Goal: Task Accomplishment & Management: Manage account settings

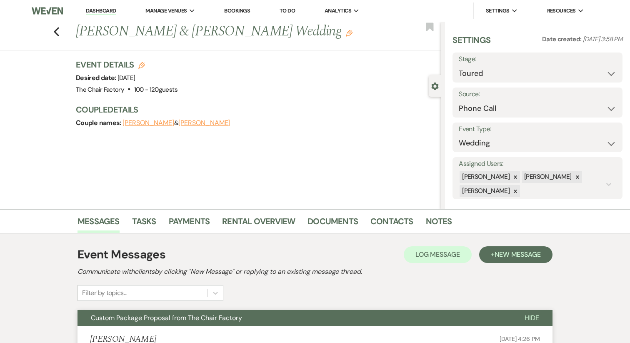
select select "5"
select select "22"
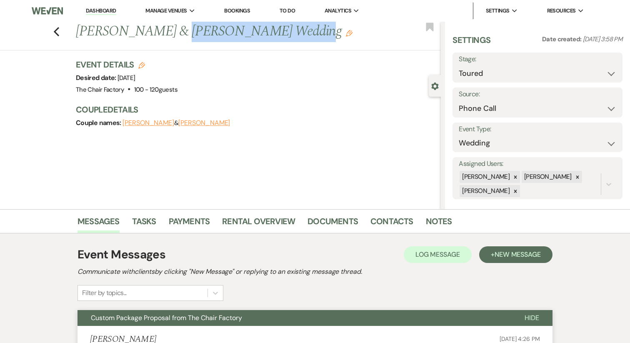
drag, startPoint x: 166, startPoint y: 35, endPoint x: 282, endPoint y: 23, distance: 116.6
click at [282, 23] on h1 "[PERSON_NAME] & [PERSON_NAME] Wedding Edit" at bounding box center [220, 32] width 289 height 20
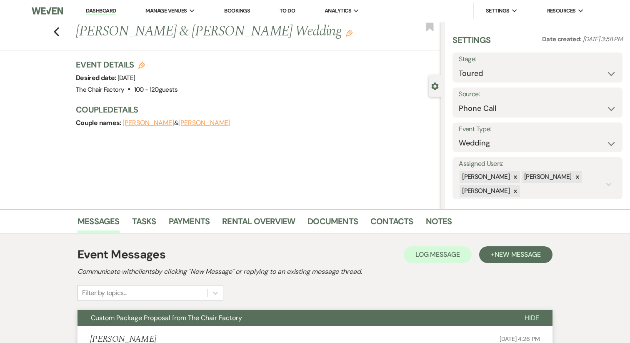
click at [281, 56] on div "Previous [PERSON_NAME] & [PERSON_NAME] Wedding Edit Bookmark Gear Settings Sett…" at bounding box center [220, 116] width 441 height 188
click at [107, 12] on link "Dashboard" at bounding box center [101, 11] width 30 height 8
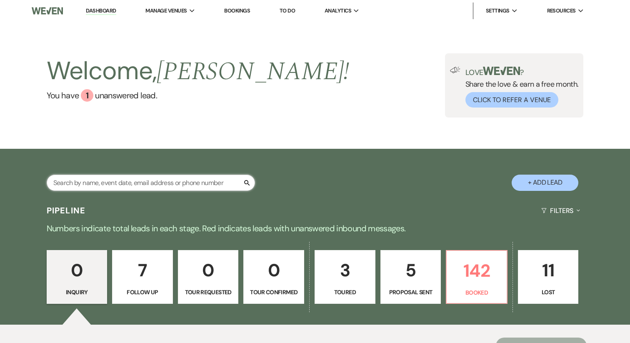
click at [97, 182] on input "text" at bounding box center [151, 183] width 208 height 16
type input "alma p"
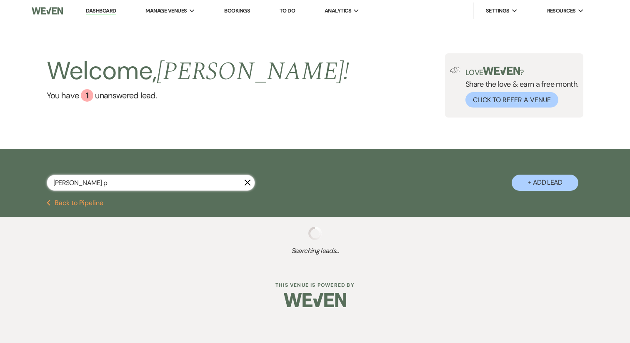
select select "9"
select select "8"
select select "3"
select select "8"
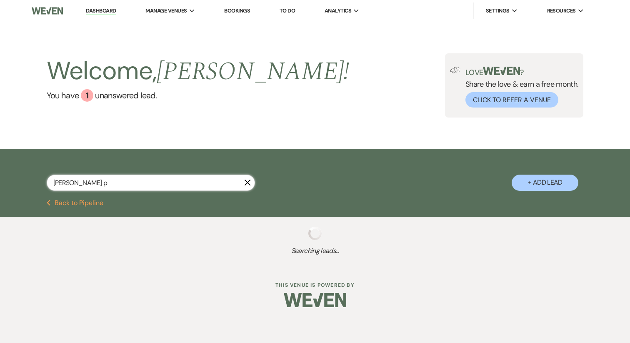
select select "11"
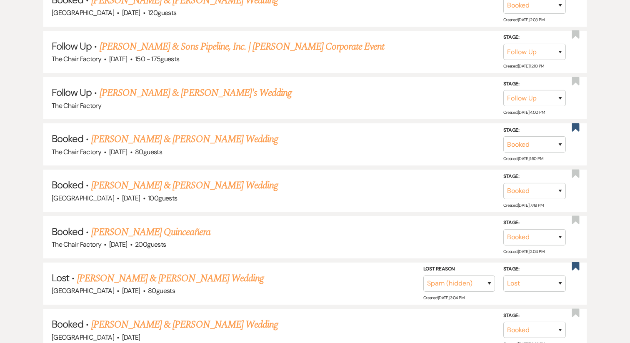
scroll to position [479, 0]
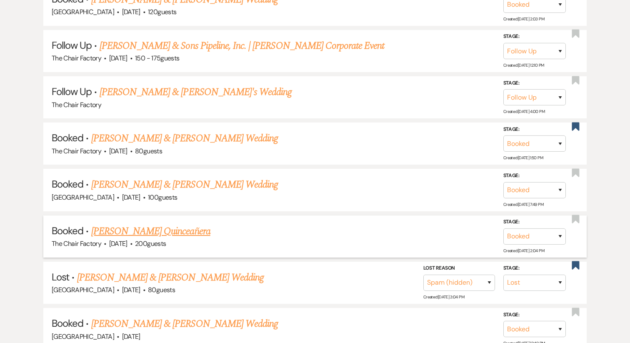
type input "alma p"
click at [155, 227] on link "[PERSON_NAME] Quinceañera" at bounding box center [150, 231] width 119 height 15
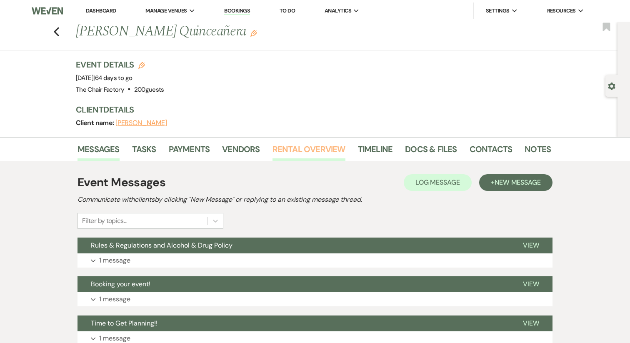
click at [319, 148] on link "Rental Overview" at bounding box center [309, 152] width 73 height 18
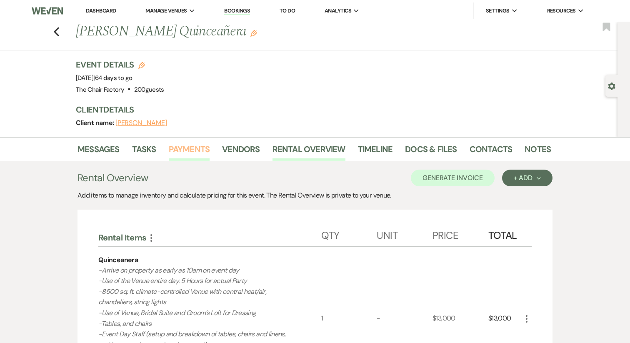
click at [188, 150] on link "Payments" at bounding box center [189, 152] width 41 height 18
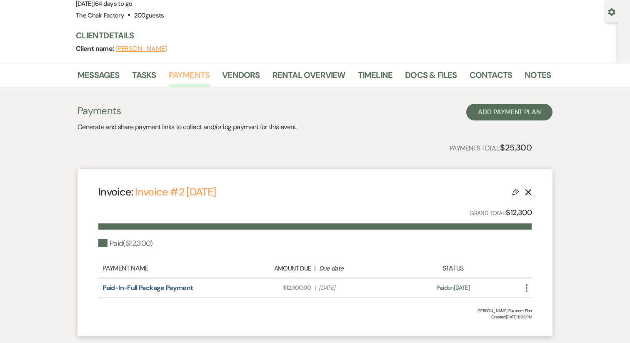
scroll to position [69, 0]
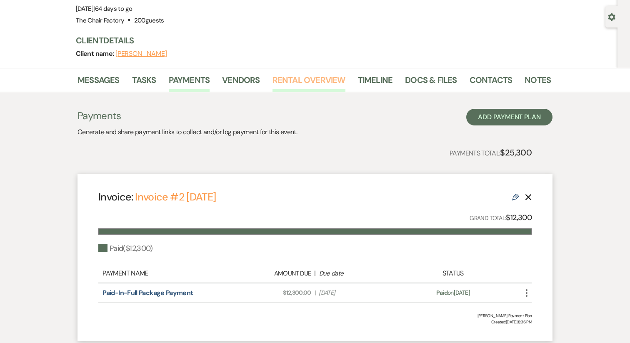
click at [304, 80] on link "Rental Overview" at bounding box center [309, 82] width 73 height 18
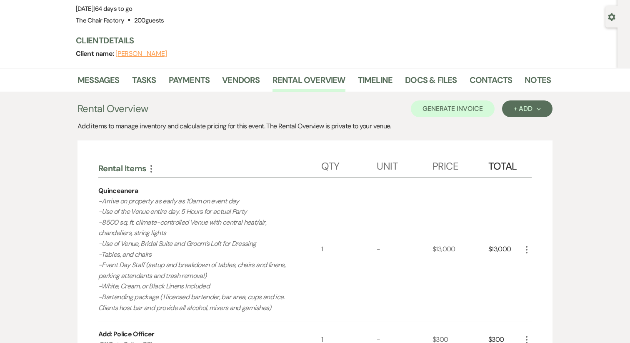
click at [401, 84] on li "Timeline" at bounding box center [382, 82] width 48 height 20
click at [437, 78] on link "Docs & Files" at bounding box center [431, 82] width 52 height 18
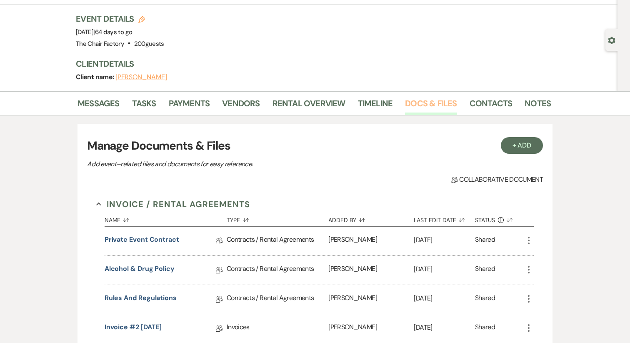
scroll to position [44, 0]
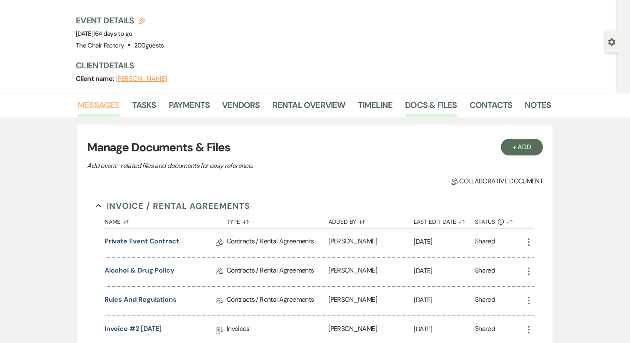
click at [90, 99] on link "Messages" at bounding box center [99, 107] width 42 height 18
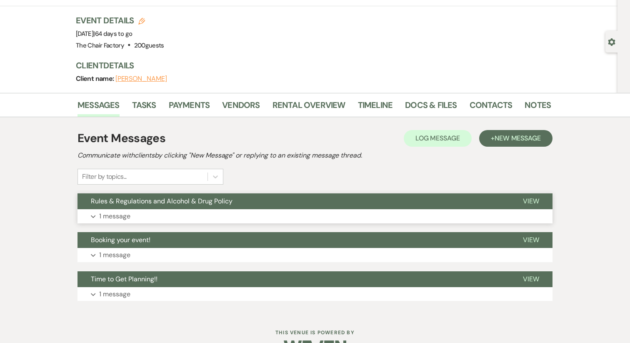
click at [156, 201] on span "Rules & Regulations and Alcohol & Drug Policy" at bounding box center [162, 201] width 142 height 9
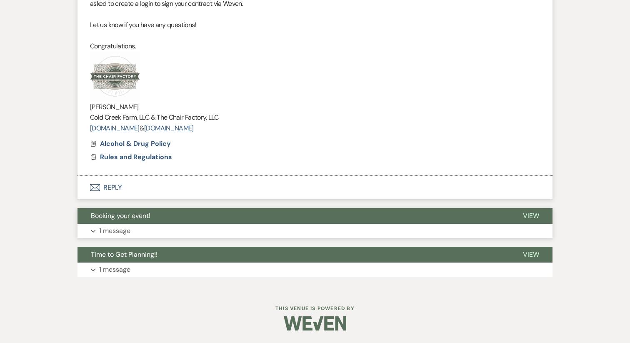
click at [140, 231] on button "Expand 1 message" at bounding box center [315, 231] width 475 height 14
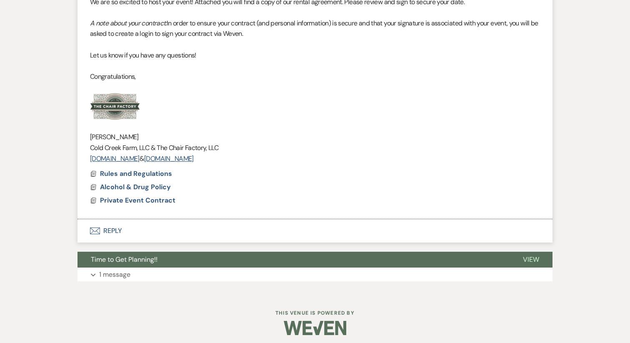
scroll to position [662, 0]
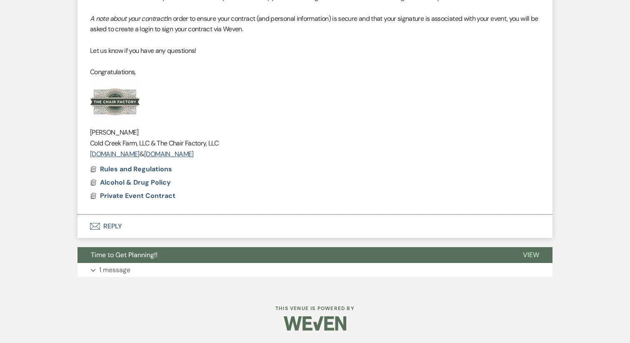
click at [128, 263] on button "Expand 1 message" at bounding box center [315, 270] width 475 height 14
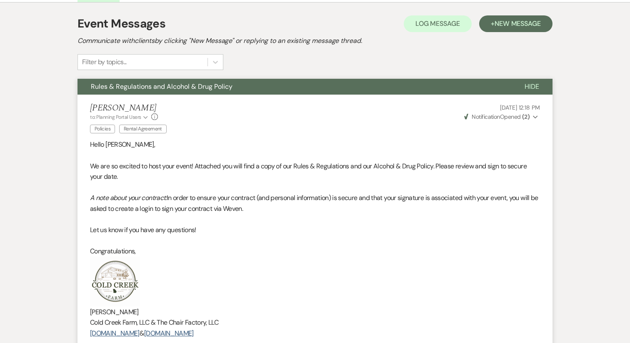
scroll to position [100, 0]
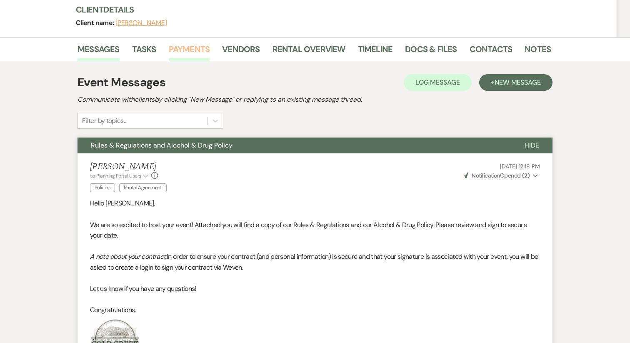
click at [193, 44] on link "Payments" at bounding box center [189, 52] width 41 height 18
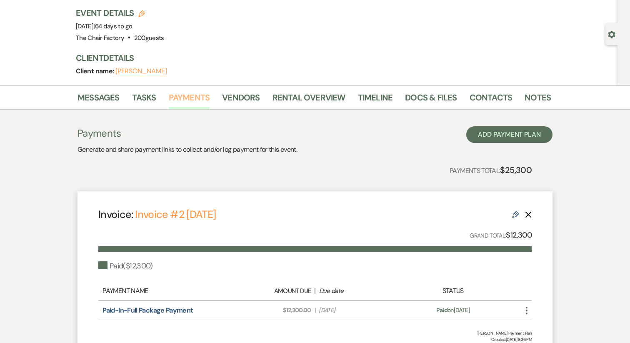
scroll to position [45, 0]
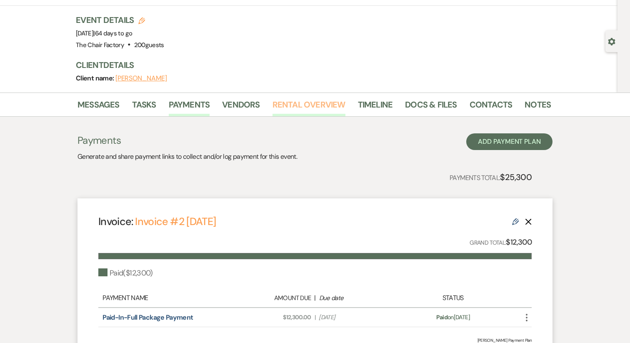
click at [290, 99] on link "Rental Overview" at bounding box center [309, 107] width 73 height 18
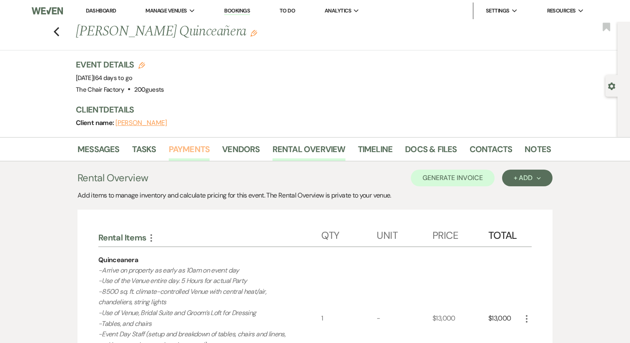
click at [195, 146] on link "Payments" at bounding box center [189, 152] width 41 height 18
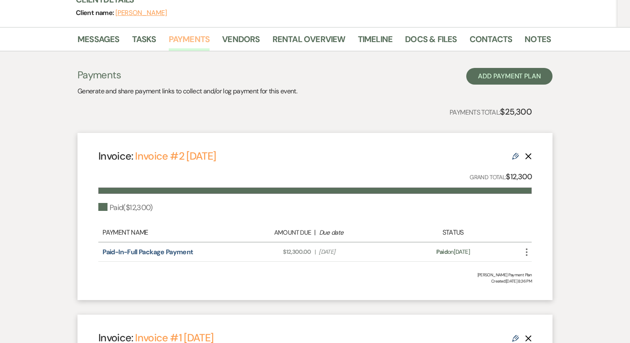
scroll to position [99, 0]
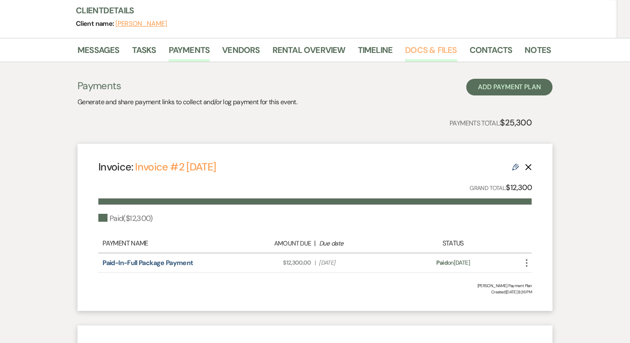
click at [433, 43] on link "Docs & Files" at bounding box center [431, 52] width 52 height 18
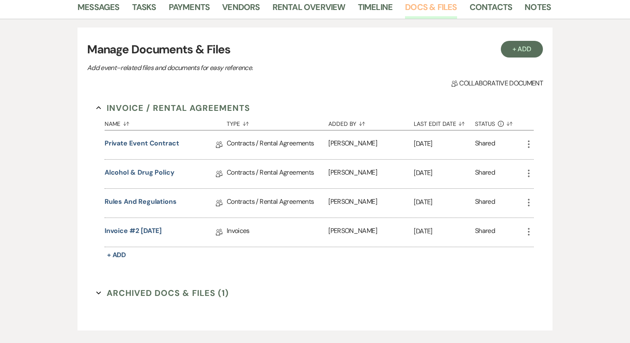
scroll to position [139, 0]
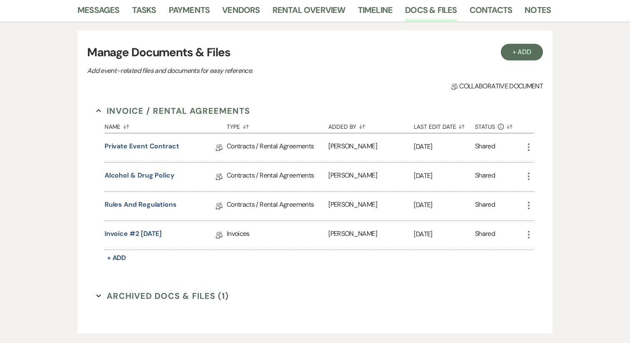
click at [148, 293] on button "Archived Docs & Files (1) Expand" at bounding box center [162, 296] width 133 height 13
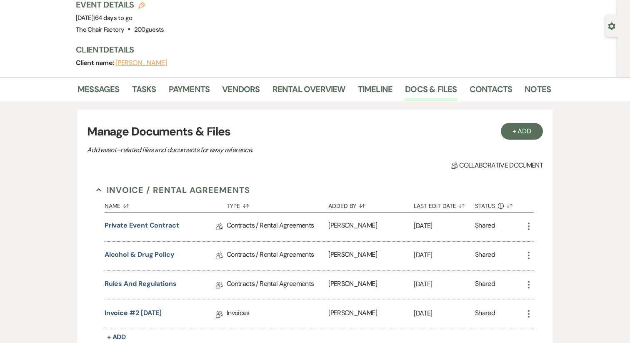
scroll to position [49, 0]
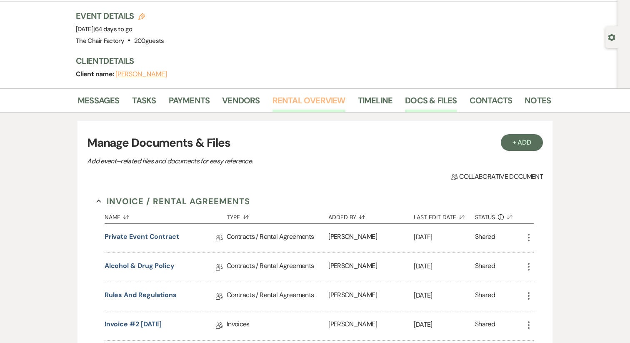
click at [310, 104] on link "Rental Overview" at bounding box center [309, 103] width 73 height 18
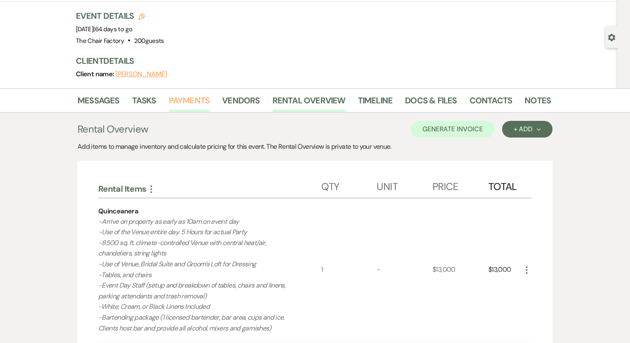
click at [189, 98] on link "Payments" at bounding box center [189, 103] width 41 height 18
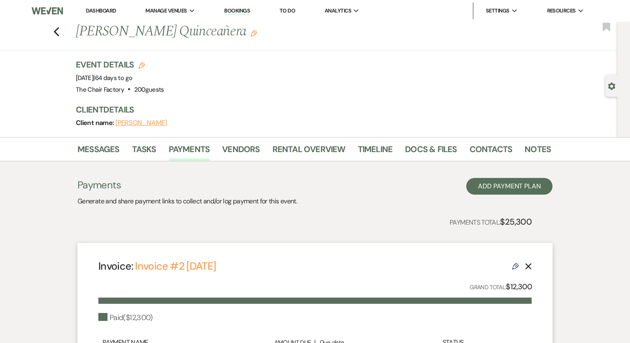
click at [423, 141] on li "Docs & Files" at bounding box center [437, 151] width 64 height 20
click at [422, 145] on link "Docs & Files" at bounding box center [431, 152] width 52 height 18
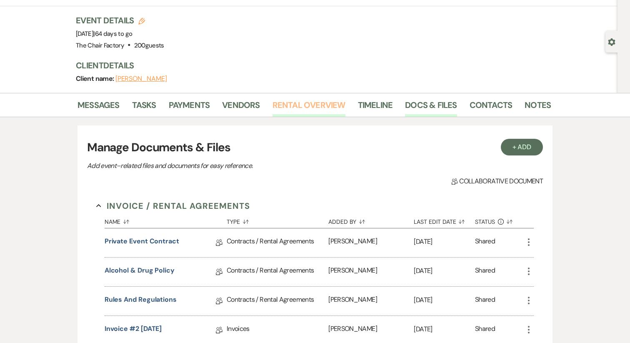
click at [306, 113] on link "Rental Overview" at bounding box center [309, 107] width 73 height 18
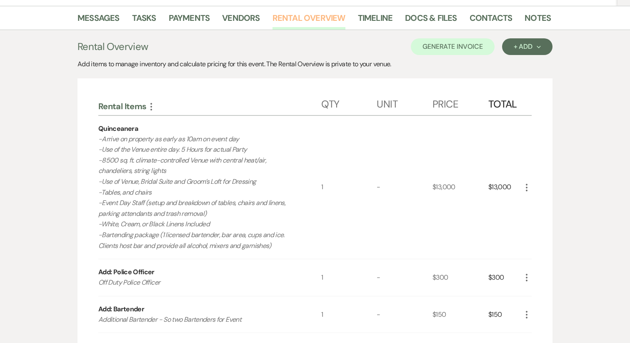
scroll to position [126, 0]
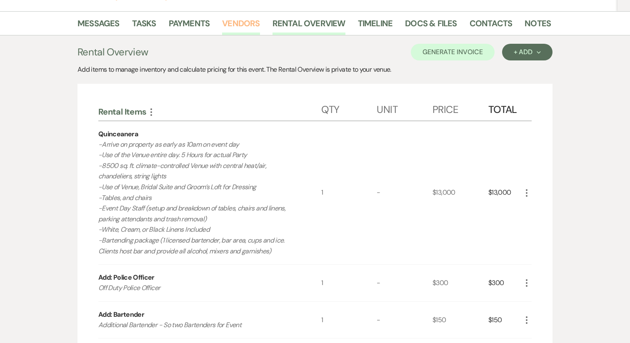
click at [254, 27] on link "Vendors" at bounding box center [241, 26] width 38 height 18
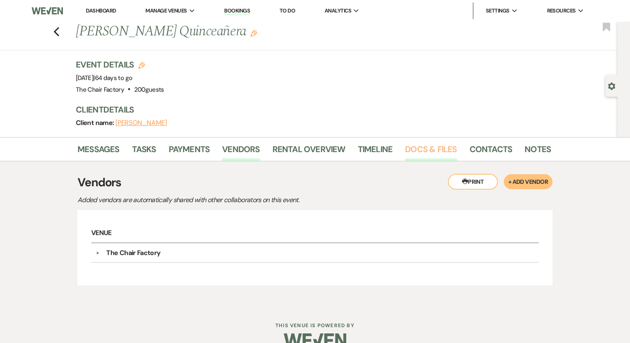
click at [416, 147] on link "Docs & Files" at bounding box center [431, 152] width 52 height 18
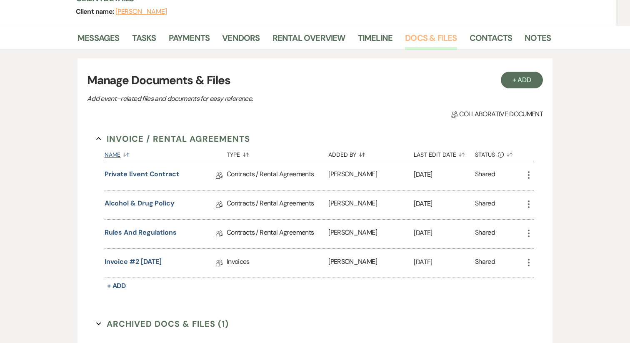
scroll to position [117, 0]
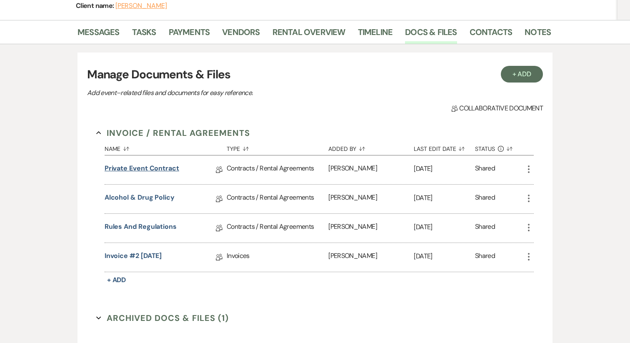
click at [157, 163] on link "Private Event Contract" at bounding box center [142, 169] width 75 height 13
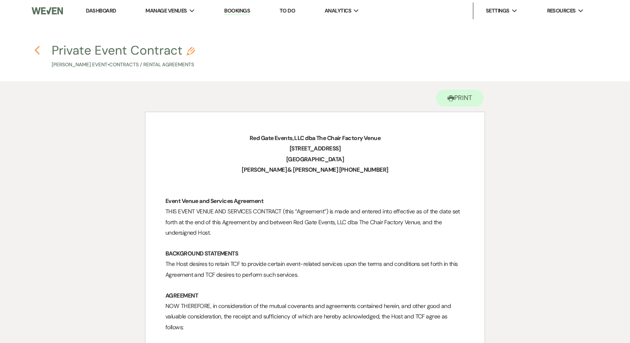
click at [38, 47] on use "button" at bounding box center [36, 50] width 5 height 9
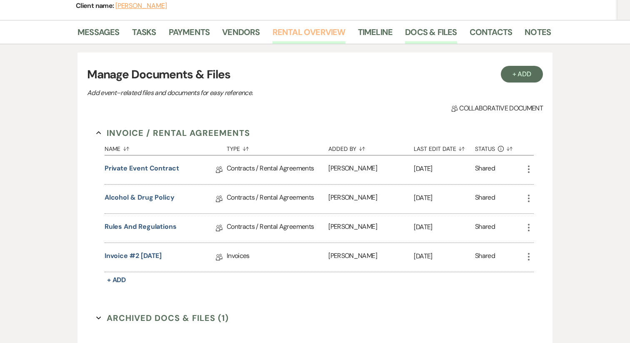
click at [306, 42] on link "Rental Overview" at bounding box center [309, 34] width 73 height 18
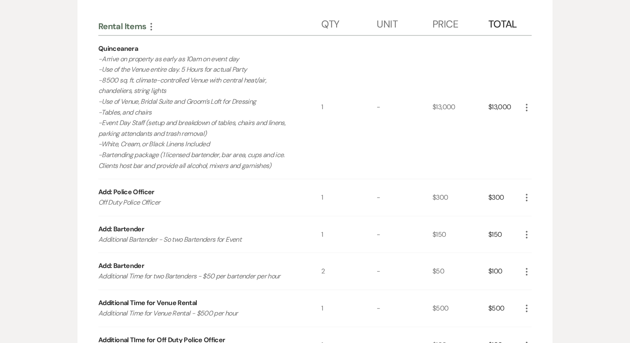
scroll to position [213, 0]
drag, startPoint x: 271, startPoint y: 162, endPoint x: 85, endPoint y: 158, distance: 186.4
click at [85, 158] on div "Rental Items More Qty Unit Price Total Quinceanera -Arrive on property as early…" at bounding box center [315, 282] width 475 height 571
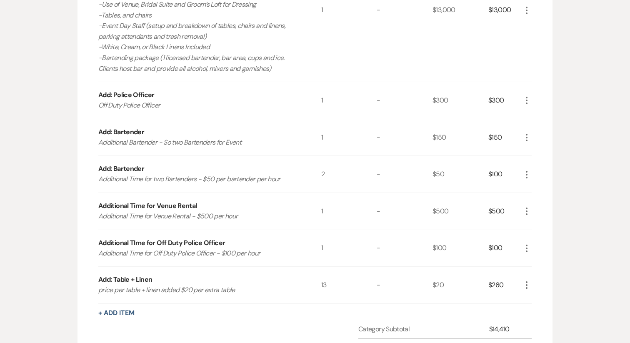
scroll to position [309, 0]
drag, startPoint x: 286, startPoint y: 183, endPoint x: 79, endPoint y: 178, distance: 207.3
click at [79, 178] on div "Rental Items More Qty Unit Price Total Quinceanera -Arrive on property as early…" at bounding box center [315, 185] width 475 height 571
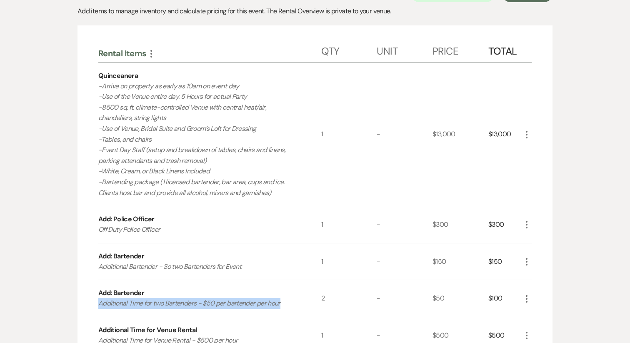
scroll to position [0, 0]
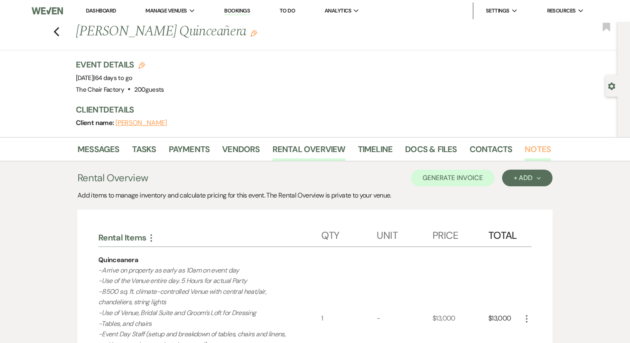
click at [527, 151] on link "Notes" at bounding box center [538, 152] width 26 height 18
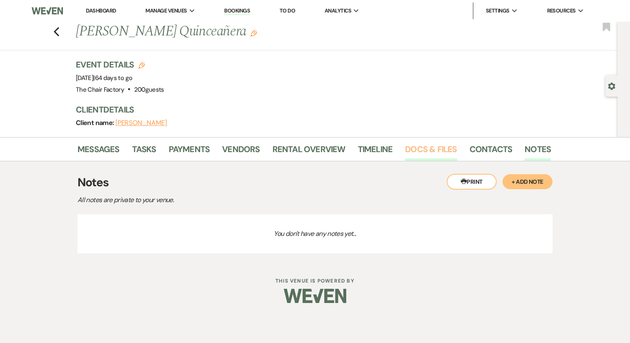
click at [437, 149] on link "Docs & Files" at bounding box center [431, 152] width 52 height 18
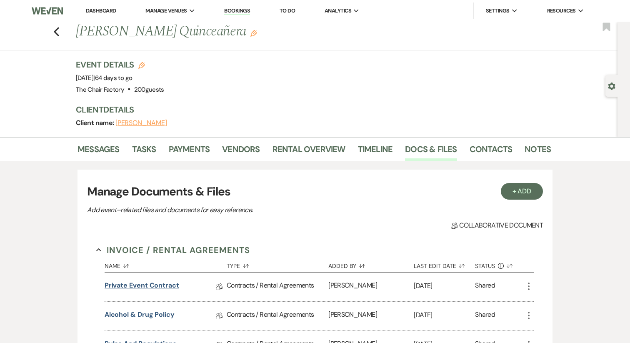
click at [157, 284] on link "Private Event Contract" at bounding box center [142, 287] width 75 height 13
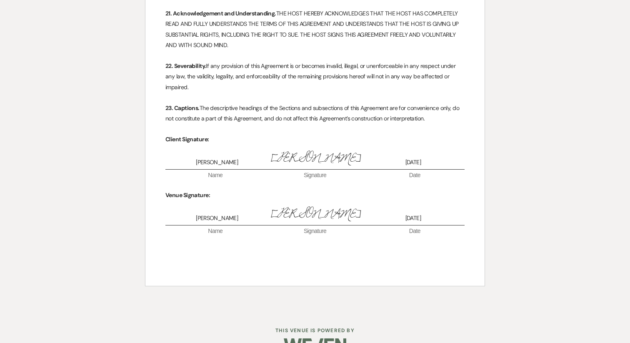
scroll to position [3267, 0]
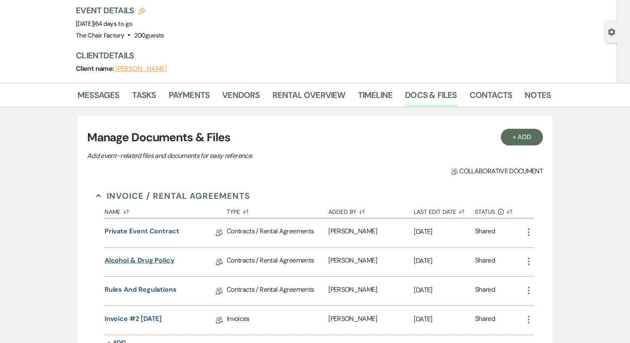
scroll to position [55, 0]
click at [157, 263] on link "Alcohol & Drug Policy" at bounding box center [140, 261] width 70 height 13
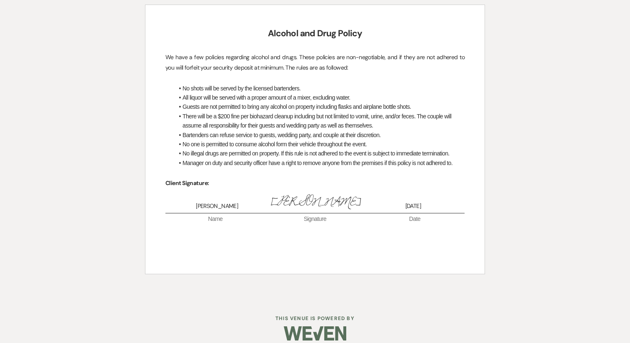
scroll to position [108, 0]
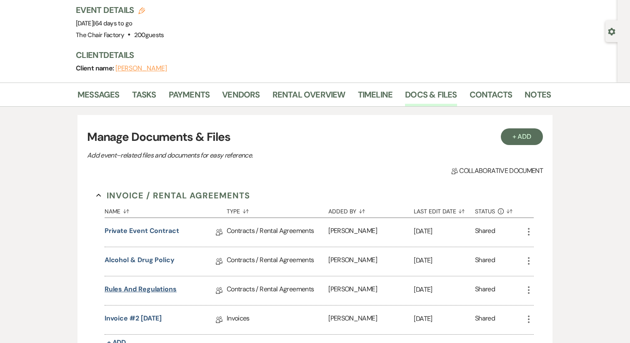
click at [142, 290] on link "Rules and Regulations" at bounding box center [141, 290] width 72 height 13
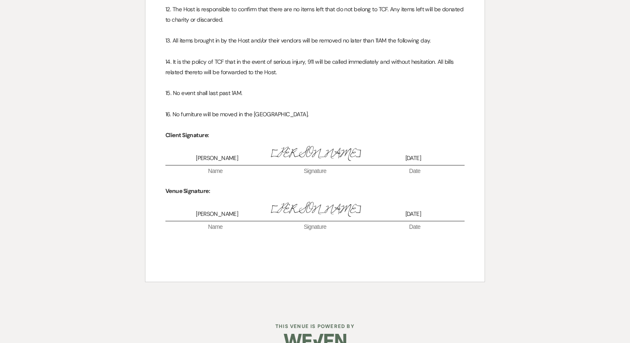
scroll to position [567, 0]
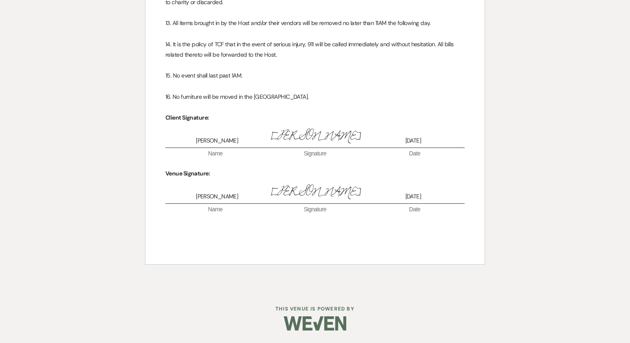
scroll to position [55, 0]
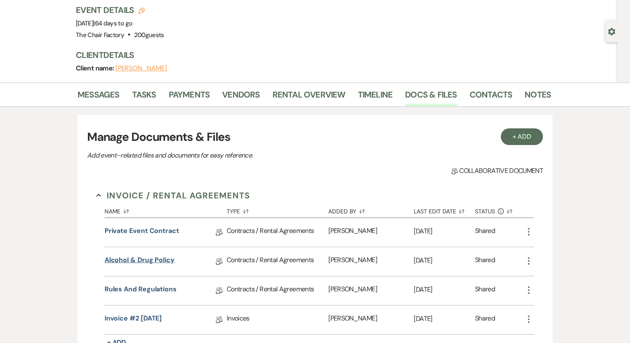
click at [156, 263] on link "Alcohol & Drug Policy" at bounding box center [140, 261] width 70 height 13
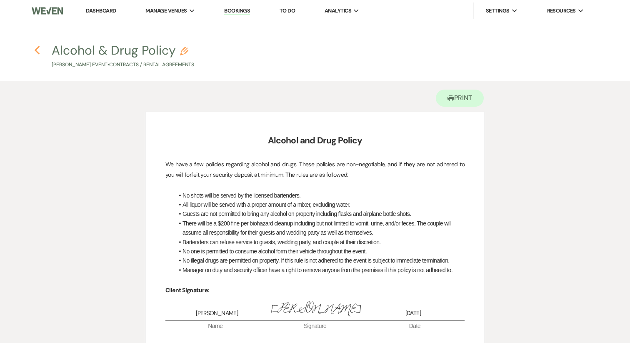
click at [34, 49] on icon "Previous" at bounding box center [37, 50] width 6 height 10
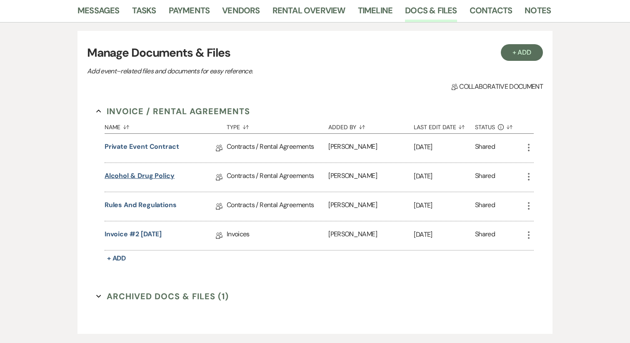
scroll to position [143, 0]
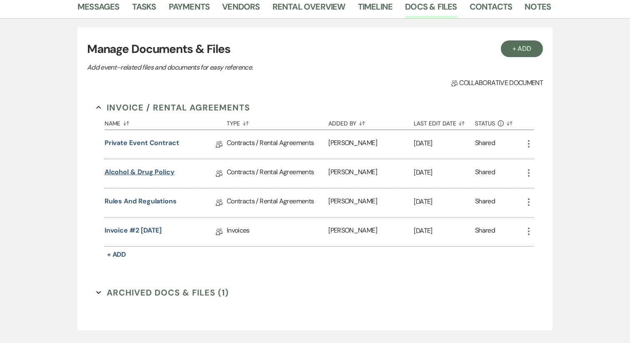
click at [163, 173] on link "Alcohol & Drug Policy" at bounding box center [140, 173] width 70 height 13
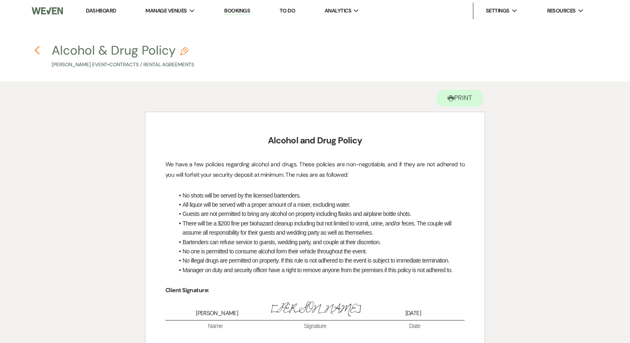
click at [38, 47] on use "button" at bounding box center [36, 50] width 5 height 9
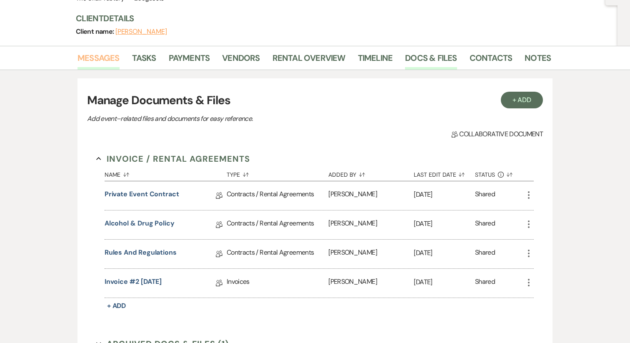
click at [110, 63] on link "Messages" at bounding box center [99, 60] width 42 height 18
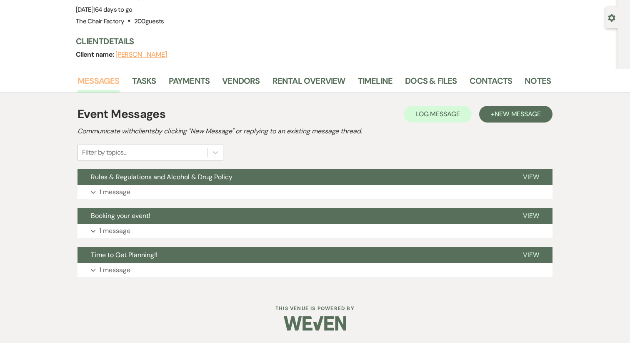
scroll to position [68, 0]
click at [139, 82] on link "Tasks" at bounding box center [144, 83] width 24 height 18
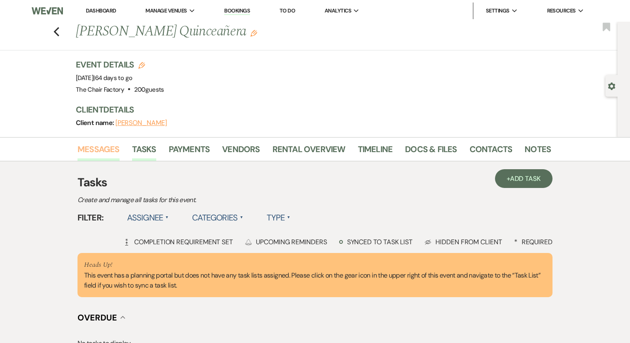
click at [98, 159] on link "Messages" at bounding box center [99, 152] width 42 height 18
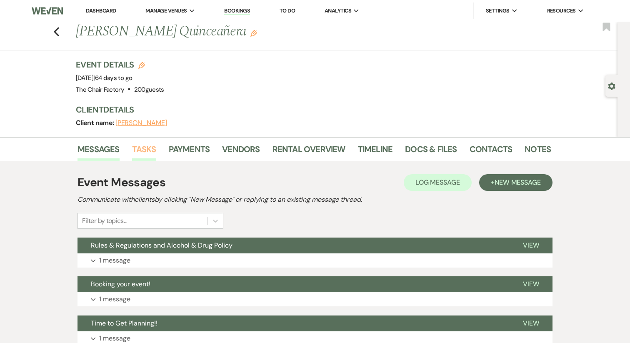
click at [150, 151] on link "Tasks" at bounding box center [144, 152] width 24 height 18
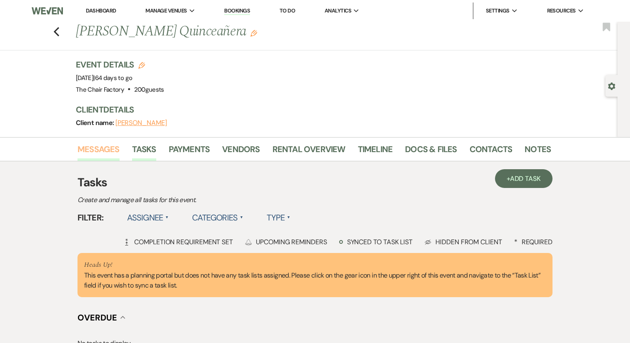
click at [107, 152] on link "Messages" at bounding box center [99, 152] width 42 height 18
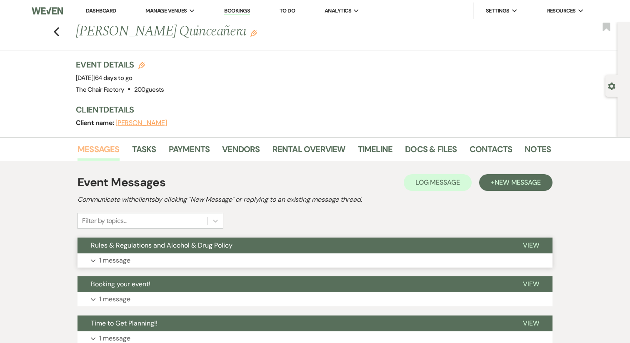
scroll to position [68, 0]
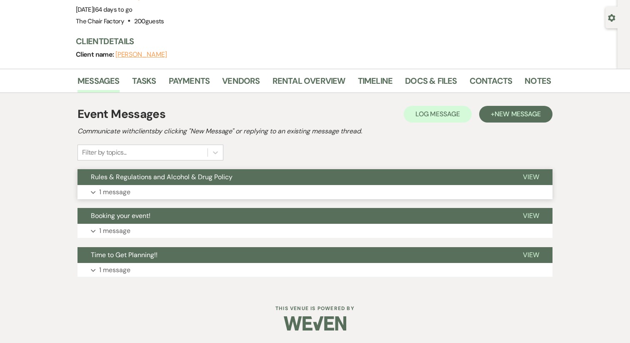
click at [124, 182] on button "Rules & Regulations and Alcohol & Drug Policy" at bounding box center [294, 177] width 432 height 16
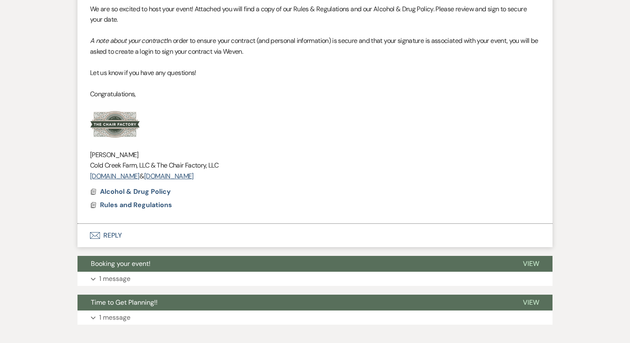
scroll to position [355, 0]
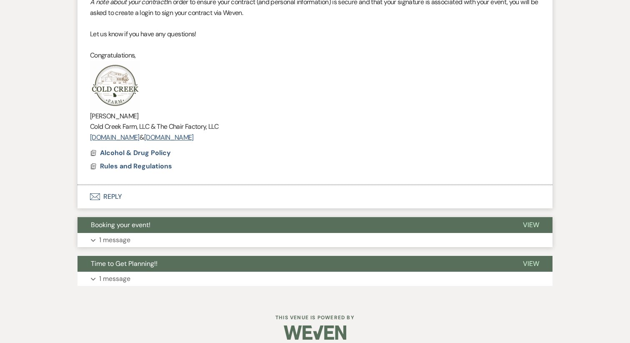
click at [120, 233] on button "Booking your event!" at bounding box center [294, 225] width 432 height 16
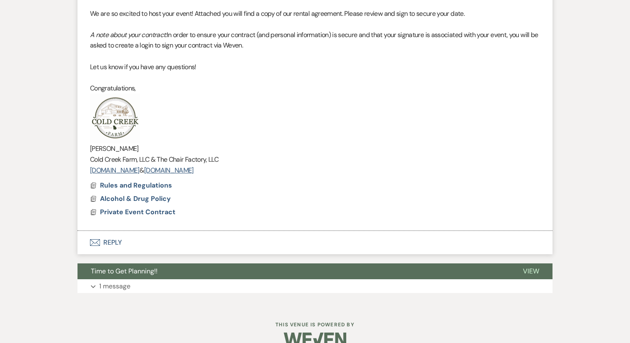
scroll to position [660, 0]
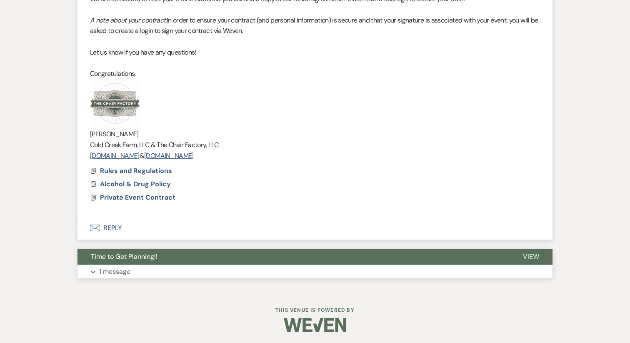
click at [124, 259] on span "Time to Get Planning!!" at bounding box center [124, 256] width 67 height 9
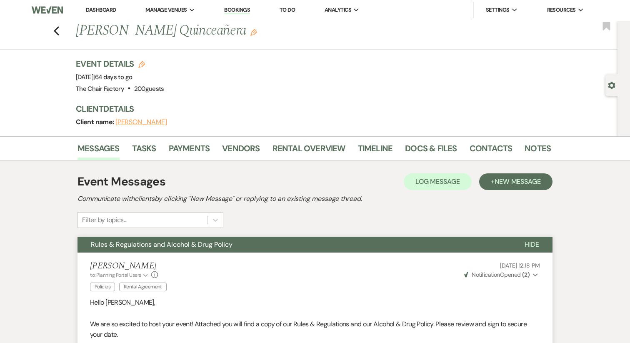
scroll to position [0, 0]
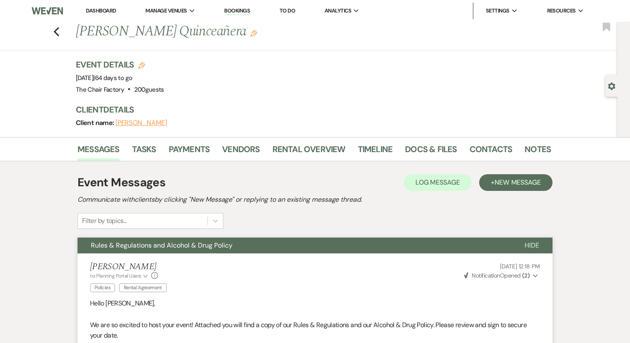
drag, startPoint x: 209, startPoint y: 81, endPoint x: 143, endPoint y: 78, distance: 66.8
click at [143, 78] on div "Event Details Edit Event Date: Friday, November 28th, 2025 | 64 days to go Venu…" at bounding box center [309, 77] width 467 height 37
click at [209, 77] on div "Event Details Edit Event Date: Friday, November 28th, 2025 | 64 days to go Venu…" at bounding box center [309, 77] width 467 height 37
drag, startPoint x: 196, startPoint y: 80, endPoint x: 157, endPoint y: 76, distance: 39.4
click at [157, 76] on div "Event Details Edit Event Date: Friday, November 28th, 2025 | 64 days to go Venu…" at bounding box center [309, 77] width 467 height 37
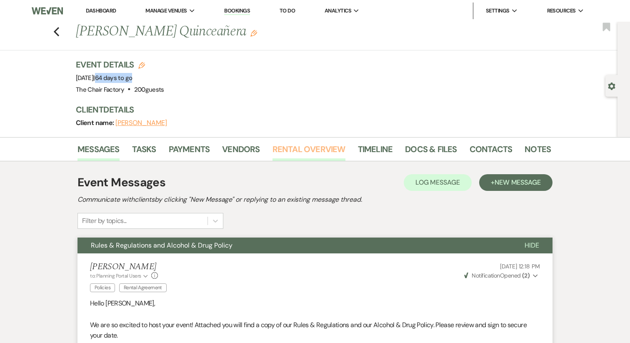
click at [312, 148] on link "Rental Overview" at bounding box center [309, 152] width 73 height 18
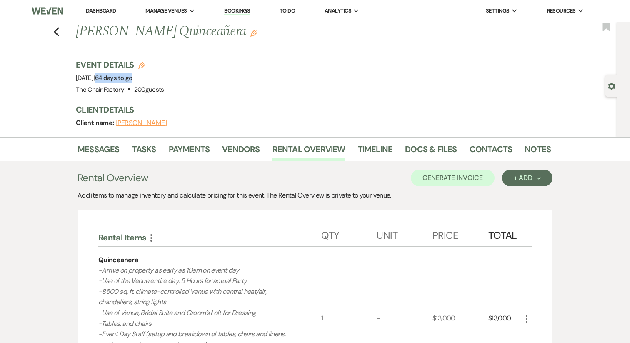
click at [96, 10] on link "Dashboard" at bounding box center [101, 10] width 30 height 7
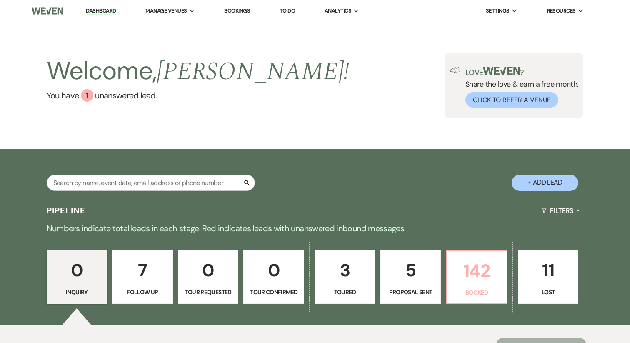
click at [485, 295] on p "Booked" at bounding box center [477, 292] width 50 height 9
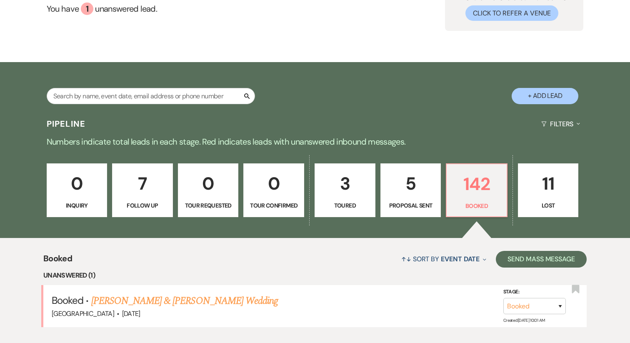
scroll to position [88, 0]
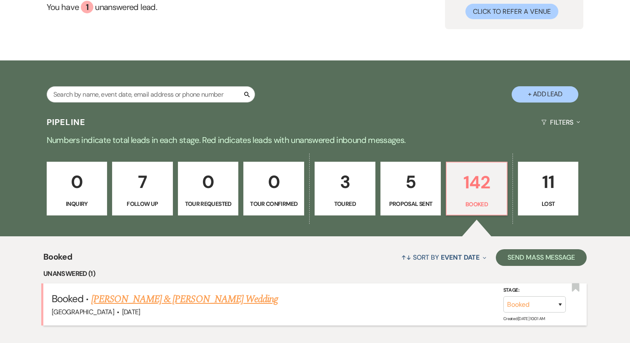
click at [182, 300] on link "[PERSON_NAME] & [PERSON_NAME] Wedding" at bounding box center [184, 299] width 187 height 15
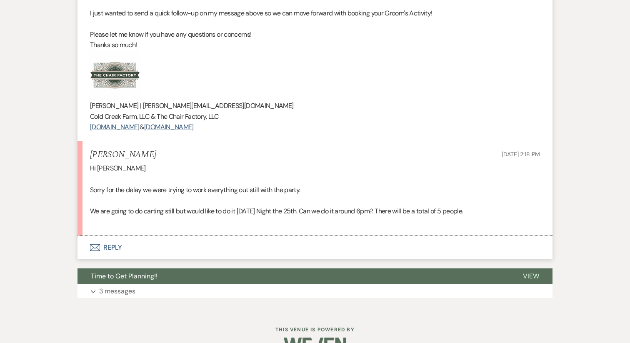
scroll to position [1043, 0]
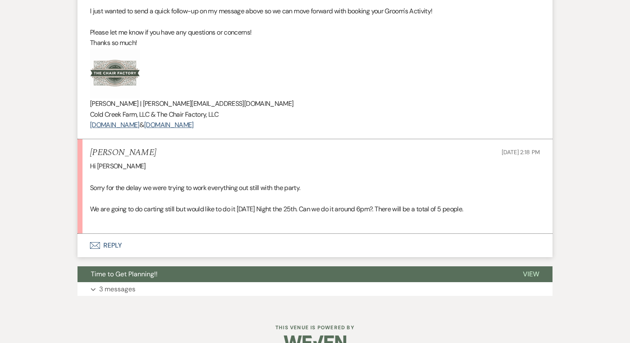
click at [110, 249] on button "Envelope Reply" at bounding box center [315, 245] width 475 height 23
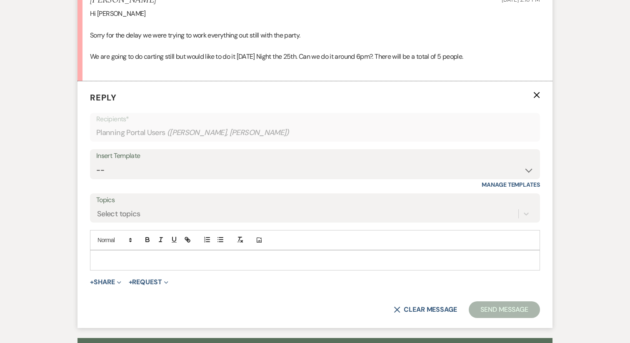
scroll to position [1206, 0]
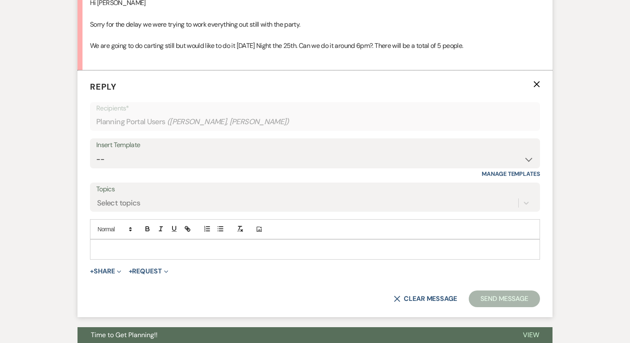
click at [162, 252] on p at bounding box center [315, 249] width 437 height 9
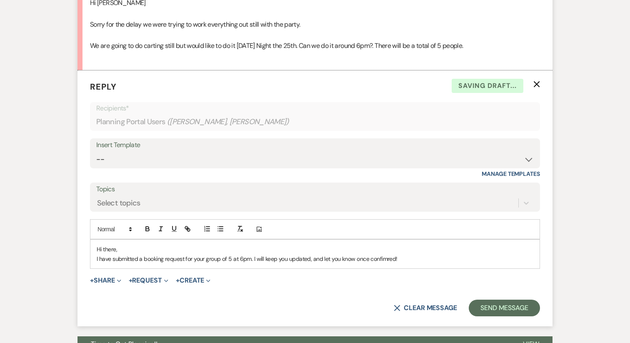
click at [377, 260] on p "I have submitted a booking request for your group of 5 at 6pm. I will keep you …" at bounding box center [315, 258] width 437 height 9
click at [430, 260] on p "I have submitted a booking request for your group of 5 at 6pm. I will keep you …" at bounding box center [315, 258] width 437 height 9
click at [250, 259] on p "I have submitted a booking request for your group of 5 at 6pm. I will keep you …" at bounding box center [315, 258] width 437 height 9
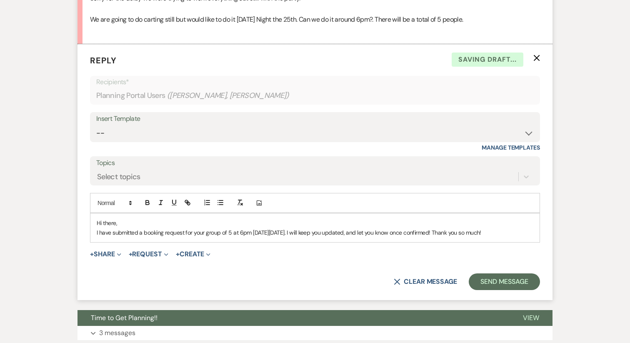
scroll to position [1233, 0]
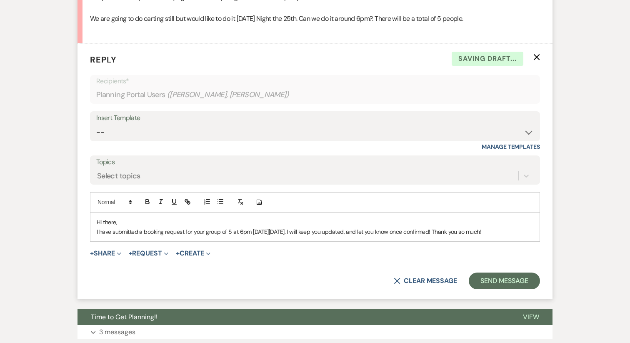
click at [170, 223] on p "Hi there," at bounding box center [315, 222] width 437 height 9
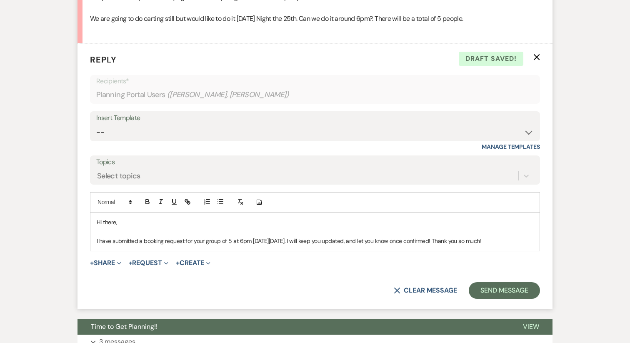
click at [235, 240] on p "I have submitted a booking request for your group of 5 at 6pm on Saturday, Octo…" at bounding box center [315, 240] width 437 height 9
click at [233, 240] on p "I have submitted a booking request for your group of 5 at 6pm on Saturday, Octo…" at bounding box center [315, 240] width 437 height 9
click at [357, 240] on p "I have submitted a booking request for your group of 5 for Go-Karting at 6pm on…" at bounding box center [315, 240] width 437 height 9
click at [356, 241] on p "I have submitted a booking request for your group of 5 for Go-Karting at 6pm on…" at bounding box center [315, 240] width 437 height 9
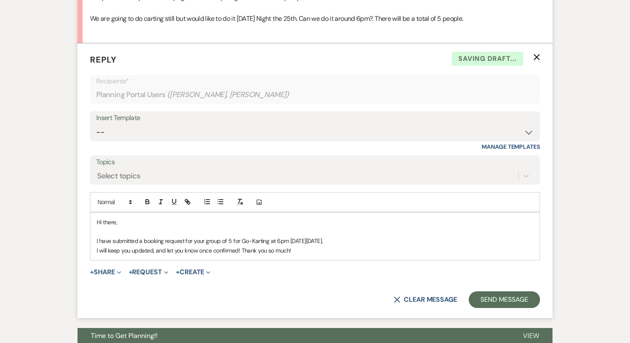
click at [239, 249] on p "I will keep you updated, and let you know once confirmed! Thank you so much!" at bounding box center [315, 250] width 437 height 9
click at [240, 250] on p "I will keep you updated, and let you know once confirmed! Thank you so much!" at bounding box center [315, 250] width 437 height 9
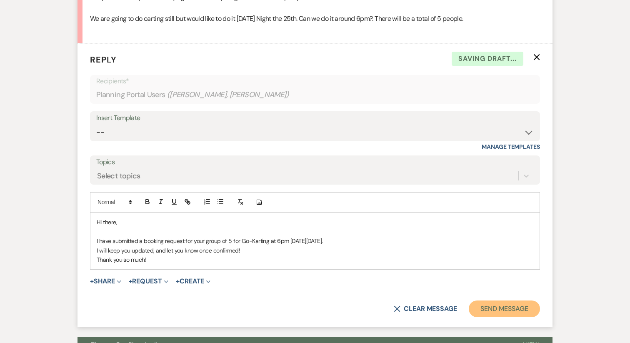
click at [501, 306] on button "Send Message" at bounding box center [504, 309] width 71 height 17
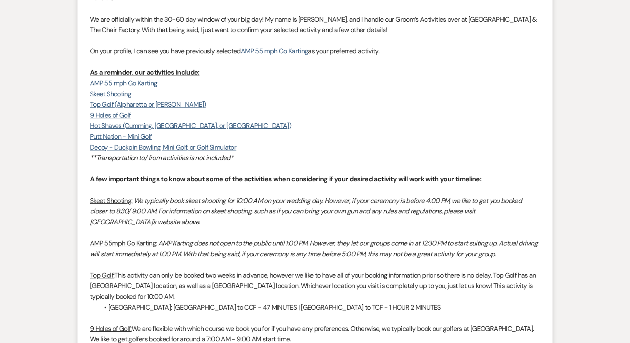
scroll to position [0, 0]
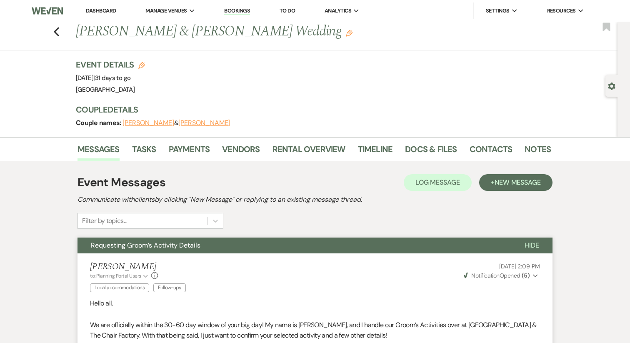
click at [102, 8] on link "Dashboard" at bounding box center [101, 10] width 30 height 7
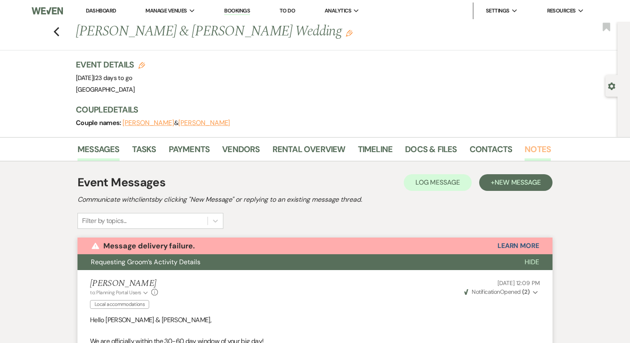
click at [532, 149] on link "Notes" at bounding box center [538, 152] width 26 height 18
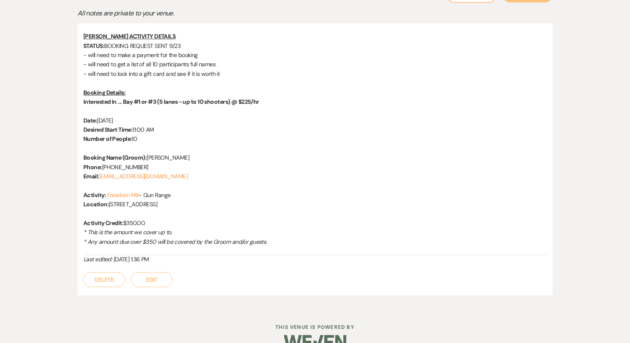
scroll to position [191, 0]
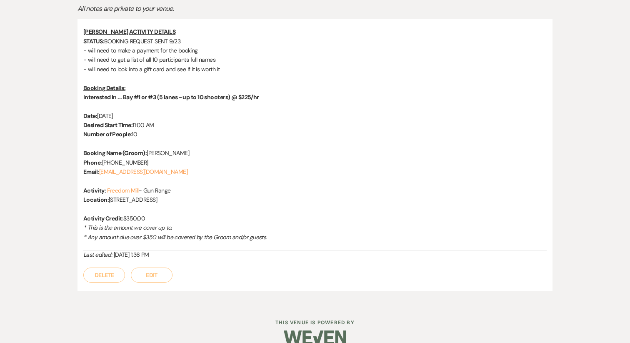
click at [148, 273] on button "Edit" at bounding box center [152, 275] width 42 height 15
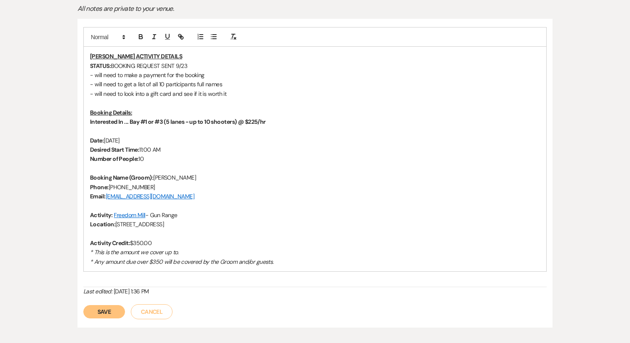
drag, startPoint x: 116, startPoint y: 224, endPoint x: 234, endPoint y: 228, distance: 117.6
click at [234, 228] on p "Location: [STREET_ADDRESS]" at bounding box center [315, 224] width 450 height 9
drag, startPoint x: 194, startPoint y: 212, endPoint x: 114, endPoint y: 213, distance: 80.5
click at [114, 213] on p "Activity: Freedom Mill - Gun Range" at bounding box center [315, 215] width 450 height 9
click at [230, 122] on strong "Interested In ... Bay #1 or #3 (5 lanes - up to 10 shooters) @ $225/hr" at bounding box center [178, 122] width 176 height 8
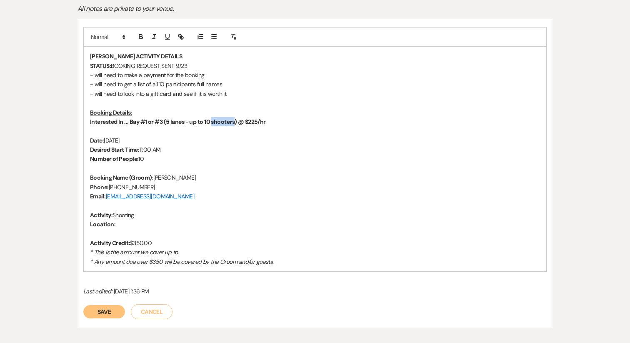
click at [230, 122] on strong "Interested In ... Bay #1 or #3 (5 lanes - up to 10 shooters) @ $225/hr" at bounding box center [178, 122] width 176 height 8
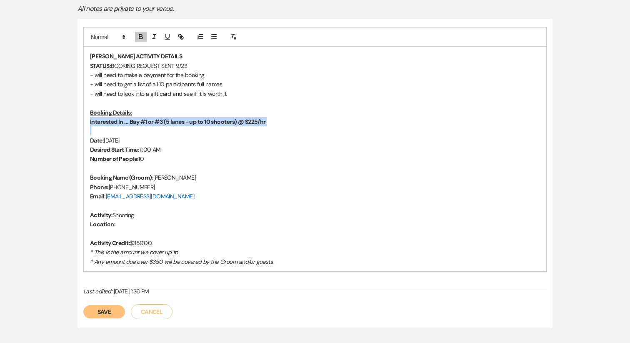
click at [230, 122] on strong "Interested In ... Bay #1 or #3 (5 lanes - up to 10 shooters) @ $225/hr" at bounding box center [178, 122] width 176 height 8
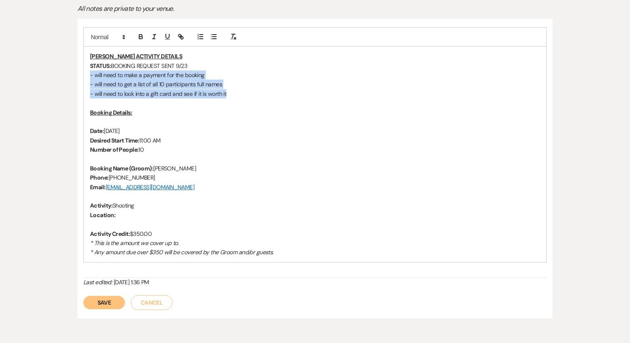
drag, startPoint x: 229, startPoint y: 90, endPoint x: 88, endPoint y: 74, distance: 141.4
click at [88, 74] on div "[PERSON_NAME] ACTIVITY DETAILS STATUS: BOOKING REQUEST SENT 9/23 - will need to…" at bounding box center [315, 155] width 463 height 216
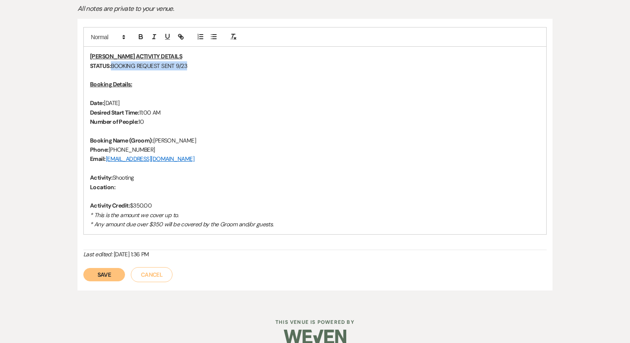
drag, startPoint x: 113, startPoint y: 65, endPoint x: 225, endPoint y: 66, distance: 112.6
click at [225, 66] on p "STATUS: BOOKING REQUEST SENT 9/23" at bounding box center [315, 65] width 450 height 9
click at [145, 112] on p "Desired Start Time: 11:00 AM" at bounding box center [315, 112] width 450 height 9
click at [104, 274] on button "Save" at bounding box center [104, 274] width 42 height 13
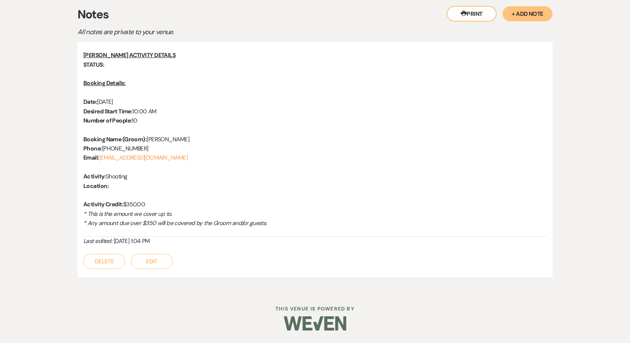
scroll to position [0, 0]
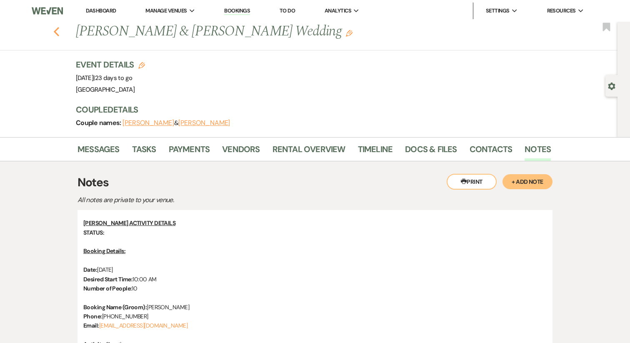
click at [59, 30] on icon "Previous" at bounding box center [56, 32] width 6 height 10
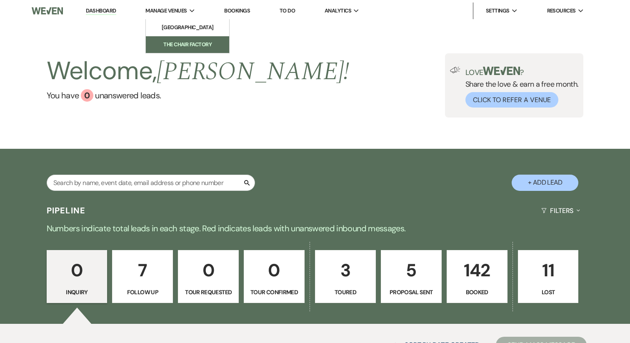
click at [176, 42] on li "The Chair Factory" at bounding box center [187, 44] width 75 height 8
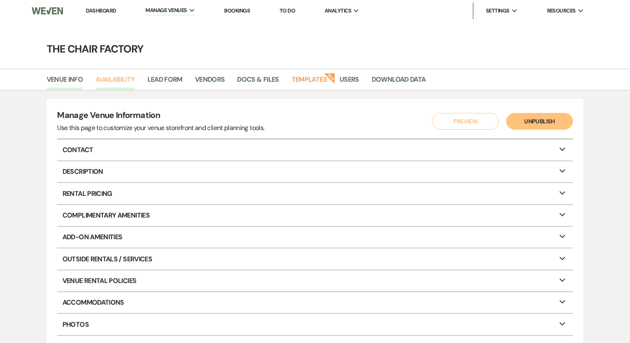
click at [111, 79] on link "Availability" at bounding box center [114, 82] width 39 height 16
select select "2"
select select "2026"
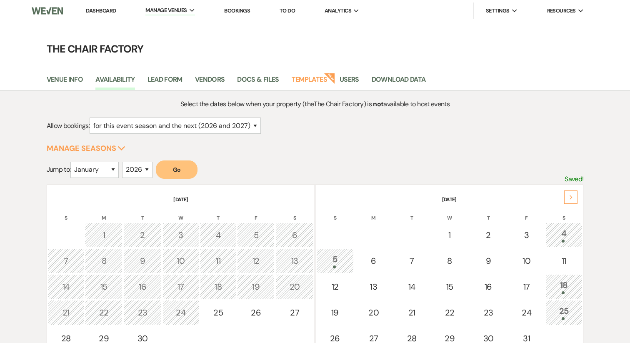
click at [102, 15] on li "Dashboard" at bounding box center [101, 11] width 38 height 17
click at [99, 11] on link "Dashboard" at bounding box center [101, 10] width 30 height 7
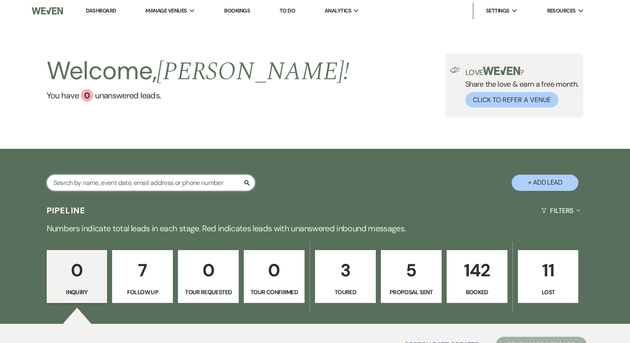
click at [152, 181] on input "text" at bounding box center [151, 183] width 208 height 16
type input "K"
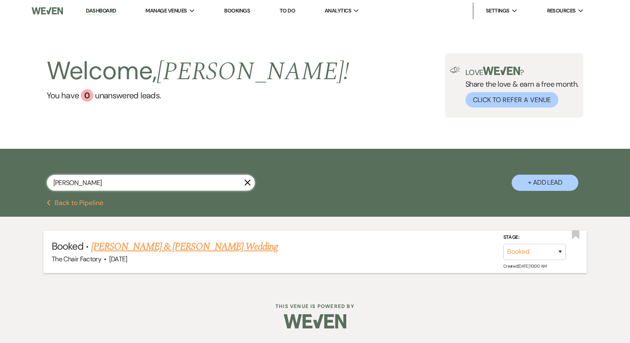
type input "[PERSON_NAME]"
click at [153, 249] on link "[PERSON_NAME] & [PERSON_NAME] Wedding" at bounding box center [184, 246] width 187 height 15
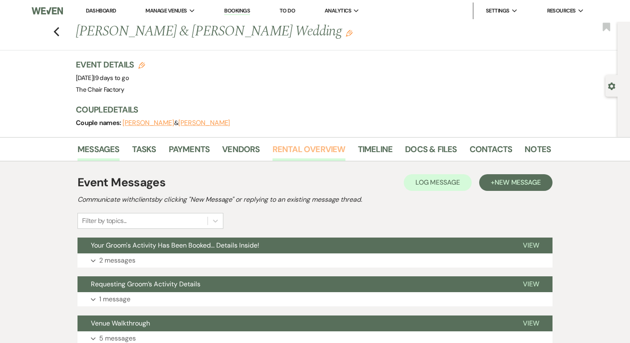
click at [308, 155] on link "Rental Overview" at bounding box center [309, 152] width 73 height 18
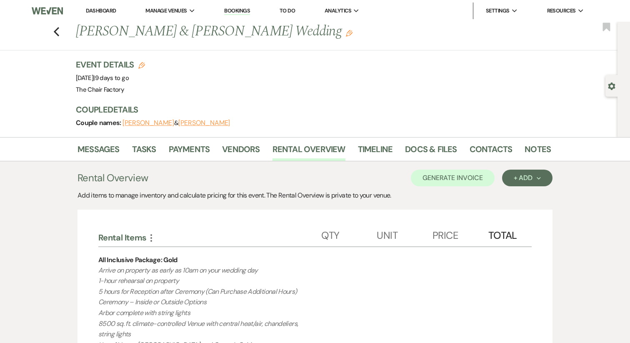
click at [105, 12] on link "Dashboard" at bounding box center [101, 10] width 30 height 7
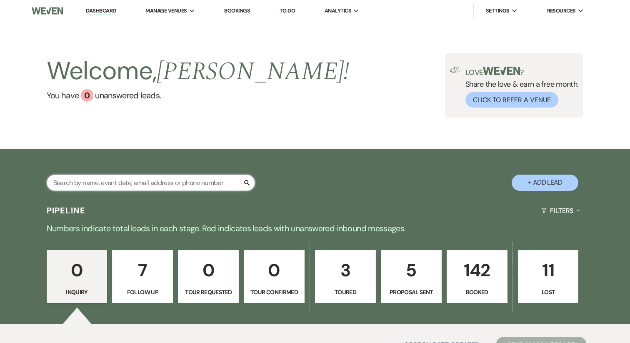
click at [147, 176] on input "text" at bounding box center [151, 183] width 208 height 16
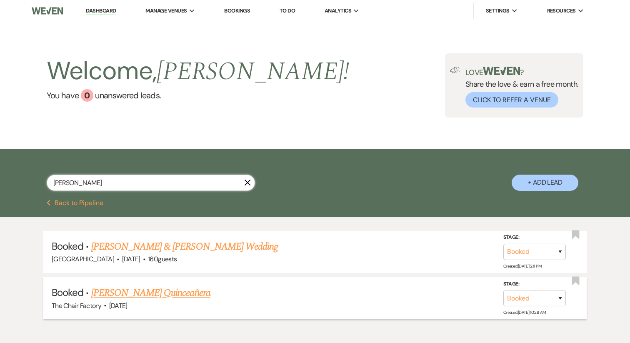
type input "[PERSON_NAME]"
click at [166, 292] on link "[PERSON_NAME] Quinceañera" at bounding box center [150, 293] width 119 height 15
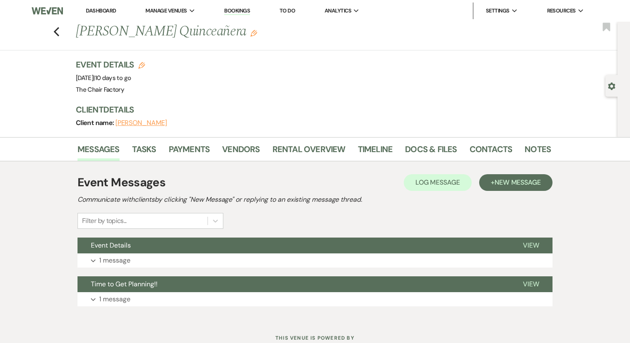
click at [149, 126] on button "[PERSON_NAME]" at bounding box center [141, 123] width 52 height 7
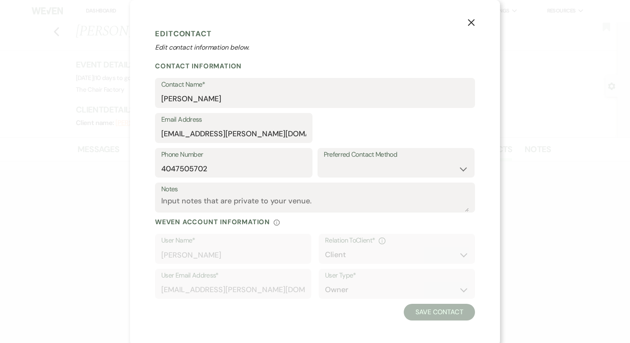
select select "1"
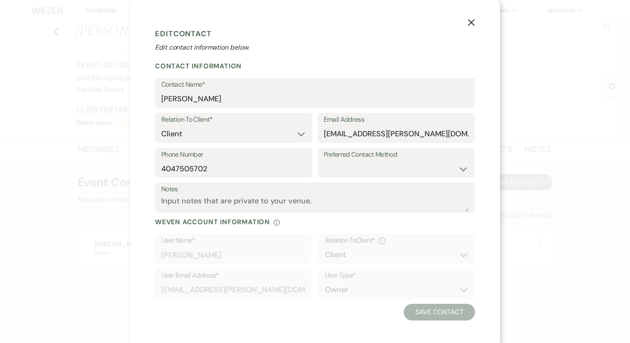
click at [473, 21] on use "button" at bounding box center [471, 22] width 7 height 7
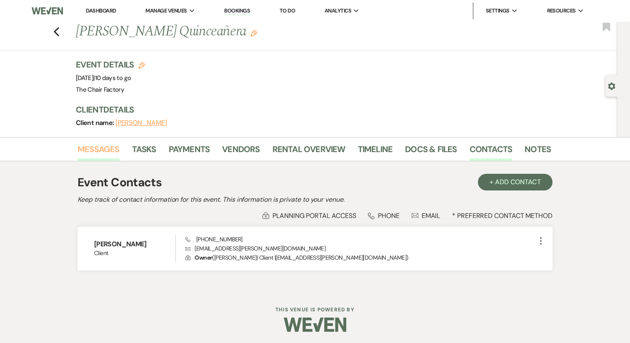
click at [100, 156] on link "Messages" at bounding box center [99, 152] width 42 height 18
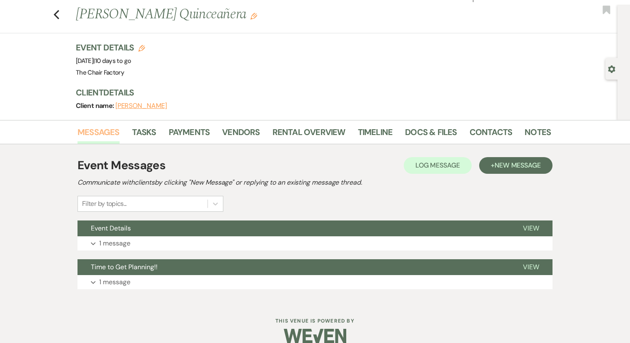
scroll to position [30, 0]
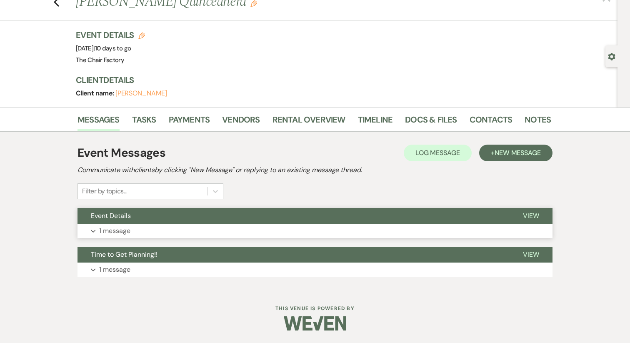
click at [133, 219] on button "Event Details" at bounding box center [294, 216] width 432 height 16
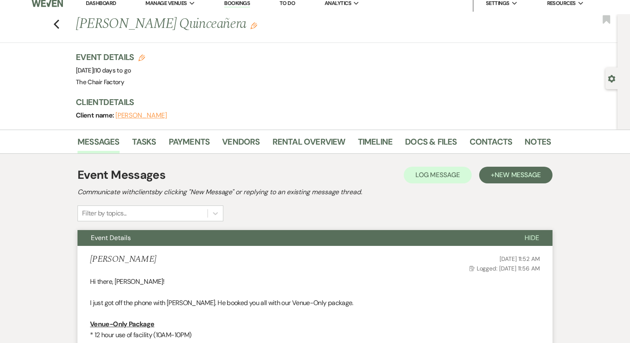
scroll to position [0, 0]
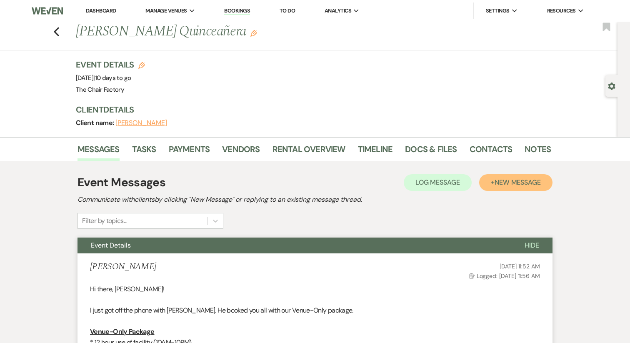
click at [498, 179] on span "New Message" at bounding box center [518, 182] width 46 height 9
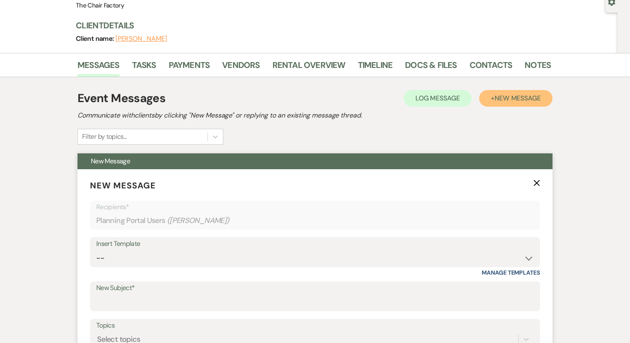
scroll to position [92, 0]
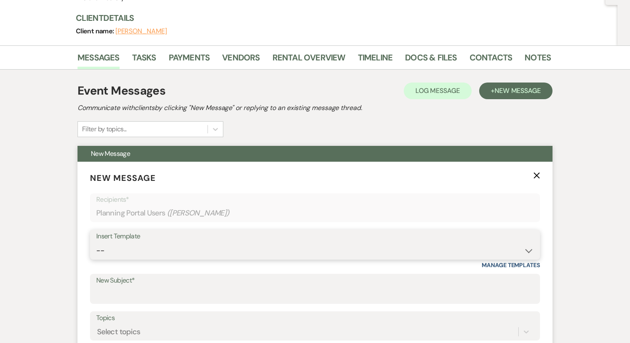
click at [141, 254] on select "-- Week of Reminders Getting You Booked - Groom's Activity Top Golf E-Gift Card…" at bounding box center [315, 251] width 438 height 16
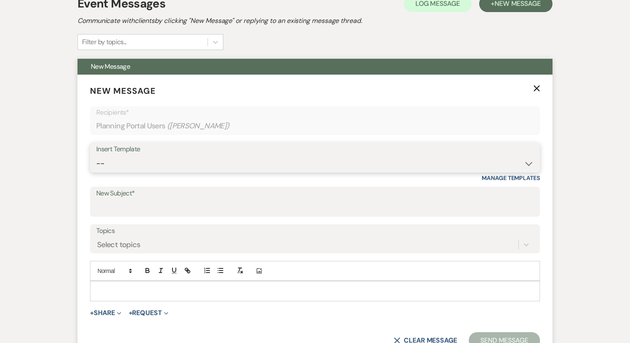
scroll to position [188, 0]
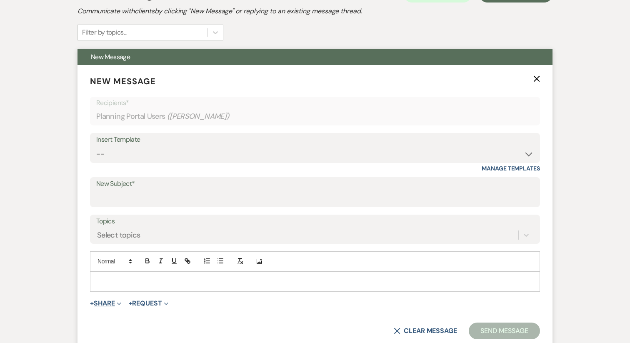
click at [108, 305] on button "+ Share Expand" at bounding box center [105, 303] width 31 height 7
click at [124, 315] on button "Doc Upload Documents" at bounding box center [148, 320] width 117 height 15
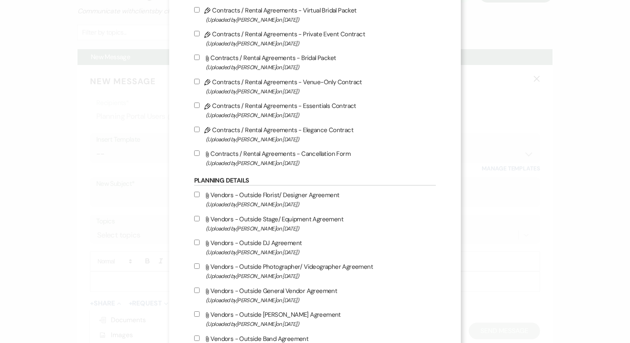
scroll to position [161, 0]
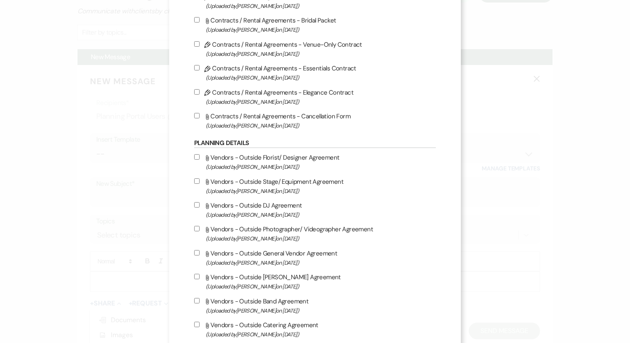
click at [196, 162] on label "Attach File Vendors - Outside Florist/ Designer Agreement (Uploaded by [PERSON_…" at bounding box center [315, 162] width 242 height 20
click at [196, 160] on input "Attach File Vendors - Outside Florist/ Designer Agreement (Uploaded by [PERSON_…" at bounding box center [196, 156] width 5 height 5
checkbox input "true"
click at [197, 183] on input "Attach File Vendors - Outside Stage/ Equipment Agreement (Uploaded by [PERSON_N…" at bounding box center [196, 180] width 5 height 5
checkbox input "true"
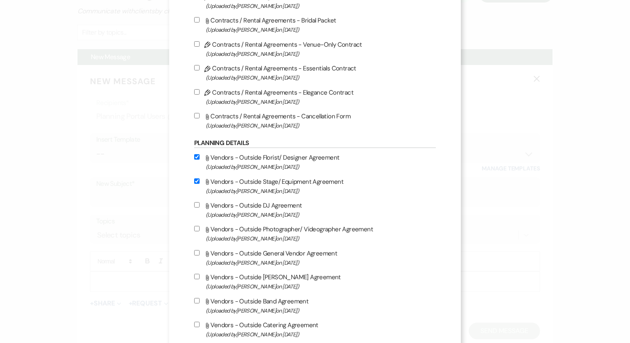
click at [194, 206] on input "Attach File Vendors - Outside DJ Agreement (Uploaded by [PERSON_NAME] on [DATE]…" at bounding box center [196, 204] width 5 height 5
checkbox input "true"
click at [195, 231] on input "Attach File Vendors - Outside Photographer/ Videographer Agreement (Uploaded by…" at bounding box center [196, 228] width 5 height 5
checkbox input "true"
click at [191, 252] on div "X Attach Files Library Files Event Documents Upload File Invoice / Rental Agree…" at bounding box center [315, 159] width 292 height 640
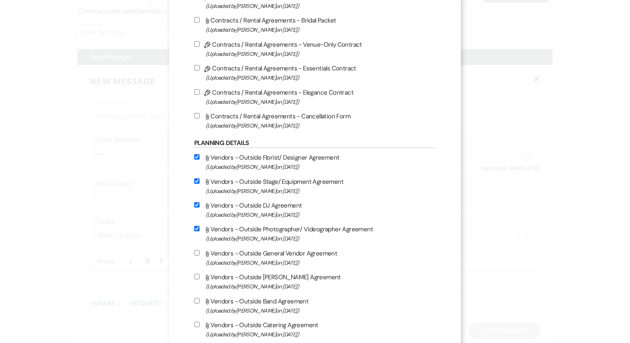
click at [195, 256] on input "Attach File Vendors - Outside General Vendor Agreement (Uploaded by [PERSON_NAM…" at bounding box center [196, 252] width 5 height 5
checkbox input "true"
click at [196, 279] on input "Attach File Vendors - Outside [PERSON_NAME] Agreement (Uploaded by [PERSON_NAME…" at bounding box center [196, 276] width 5 height 5
checkbox input "true"
click at [198, 254] on input "Attach File Vendors - Outside General Vendor Agreement (Uploaded by [PERSON_NAM…" at bounding box center [196, 252] width 5 height 5
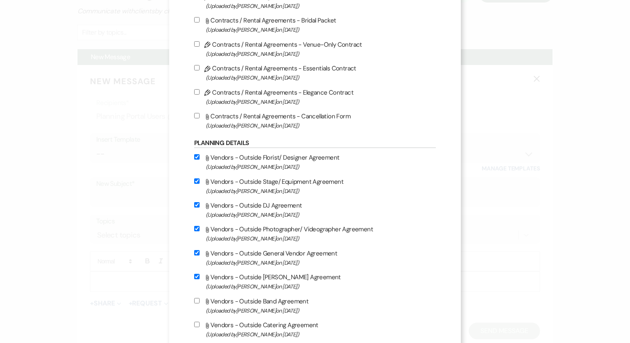
checkbox input "false"
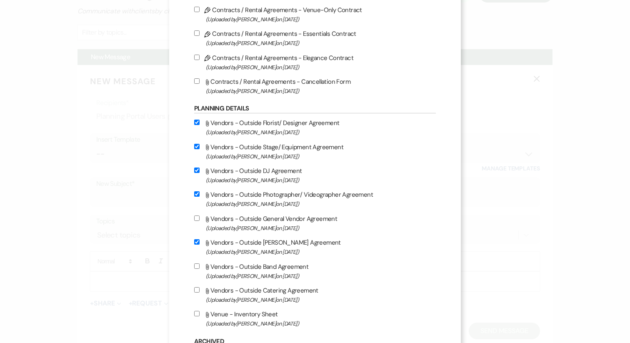
scroll to position [206, 0]
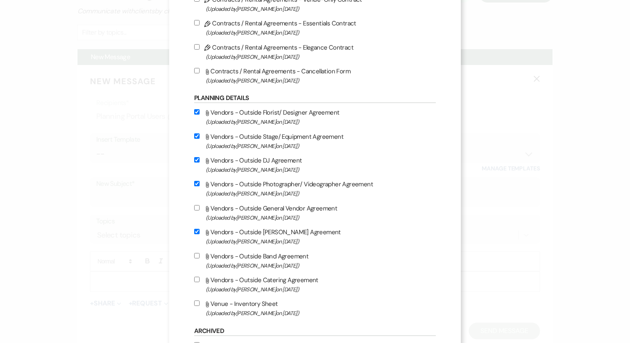
click at [197, 259] on input "Attach File Vendors - Outside Band Agreement (Uploaded by [PERSON_NAME] on [DAT…" at bounding box center [196, 255] width 5 height 5
checkbox input "true"
click at [201, 281] on label "Attach File Vendors - Outside Catering Agreement (Uploaded by [PERSON_NAME] on …" at bounding box center [315, 285] width 242 height 20
click at [200, 281] on input "Attach File Vendors - Outside Catering Agreement (Uploaded by [PERSON_NAME] on …" at bounding box center [196, 279] width 5 height 5
checkbox input "true"
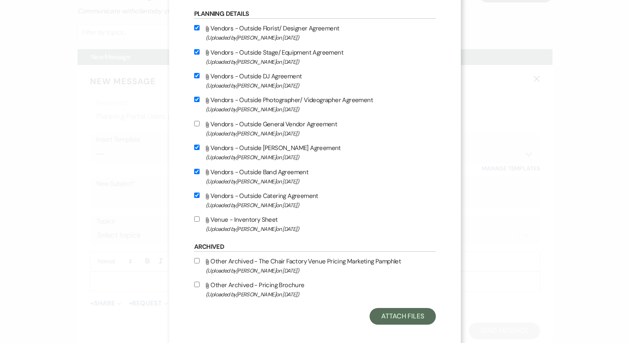
scroll to position [301, 0]
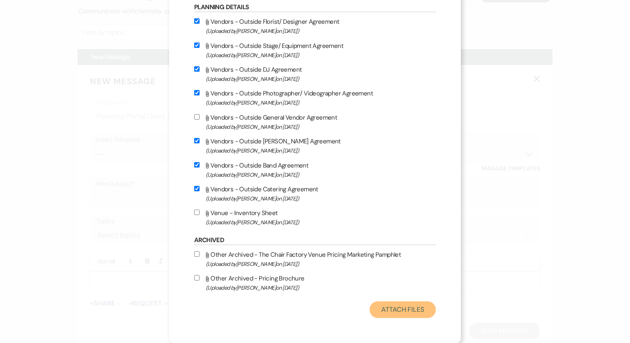
click at [392, 311] on button "Attach Files" at bounding box center [403, 309] width 66 height 17
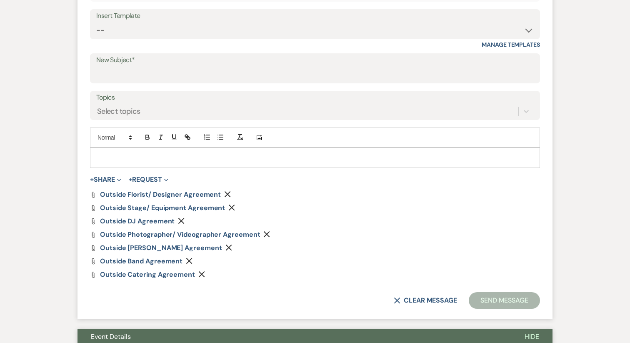
scroll to position [313, 0]
click at [125, 167] on div at bounding box center [314, 157] width 449 height 19
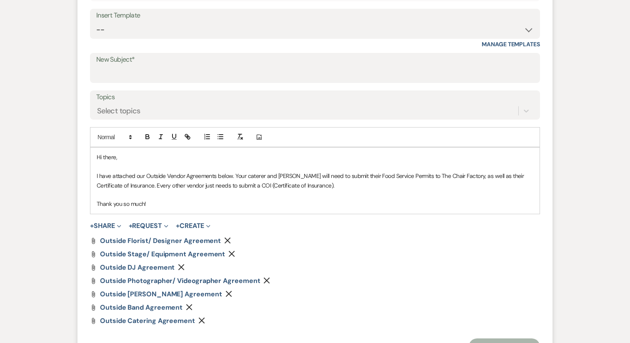
click at [325, 188] on p "I have attached our Outside Vendor Agreements below. Your caterer and [PERSON_N…" at bounding box center [315, 180] width 437 height 19
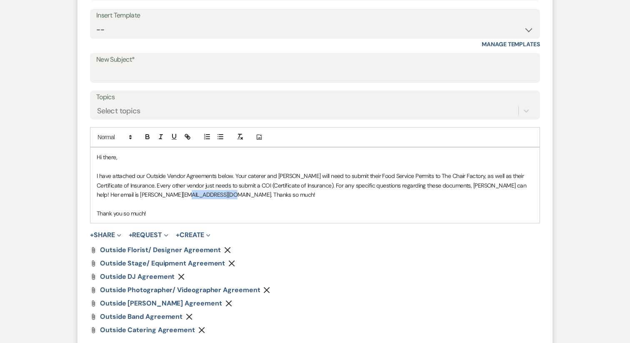
drag, startPoint x: 186, startPoint y: 194, endPoint x: 263, endPoint y: 193, distance: 76.7
click at [263, 193] on p "I have attached our Outside Vendor Agreements below. Your caterer and [PERSON_N…" at bounding box center [315, 185] width 437 height 28
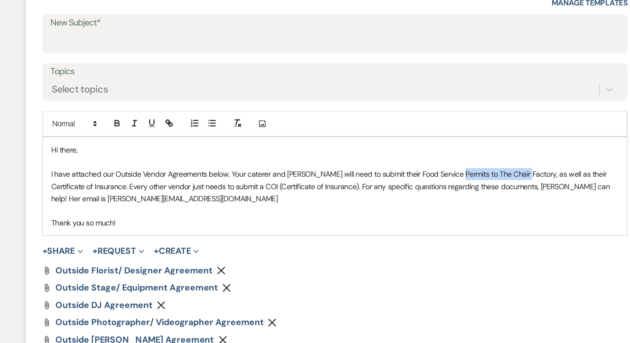
drag, startPoint x: 408, startPoint y: 177, endPoint x: 458, endPoint y: 175, distance: 50.1
click at [458, 175] on p "I have attached our Outside Vendor Agreements below. Your caterer and [PERSON_N…" at bounding box center [315, 185] width 437 height 28
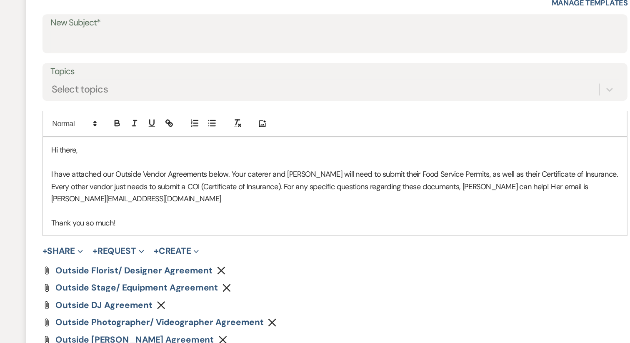
click at [502, 176] on p "I have attached our Outside Vendor Agreements below. Your caterer and [PERSON_N…" at bounding box center [315, 185] width 437 height 28
drag, startPoint x: 197, startPoint y: 186, endPoint x: 260, endPoint y: 184, distance: 63.0
click at [260, 184] on p "I have attached our Outside Vendor Agreements below. Your caterer and [PERSON_N…" at bounding box center [315, 185] width 437 height 28
drag, startPoint x: 179, startPoint y: 197, endPoint x: 196, endPoint y: 198, distance: 16.7
click at [179, 199] on p at bounding box center [315, 203] width 437 height 9
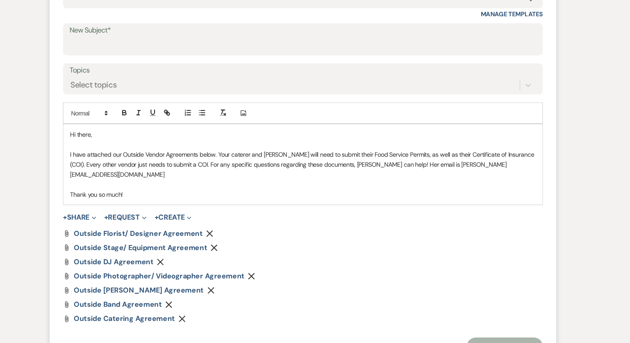
scroll to position [323, 0]
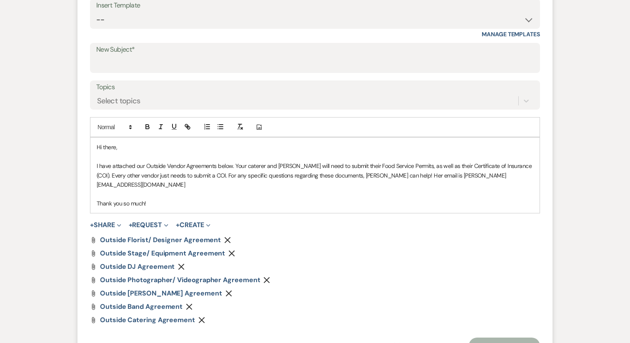
click at [200, 178] on p "I have attached our Outside Vendor Agreements below. Your caterer and [PERSON_N…" at bounding box center [315, 175] width 437 height 28
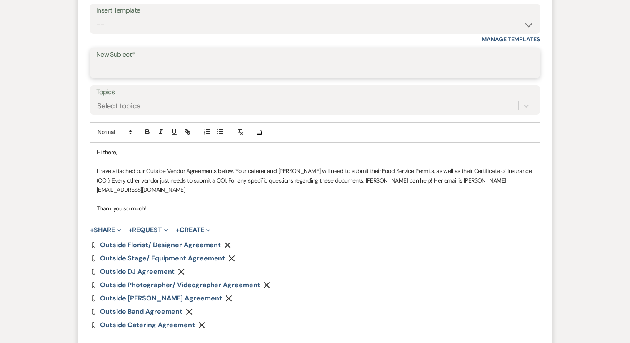
click at [142, 73] on input "New Subject*" at bounding box center [315, 69] width 438 height 16
type input "Outside Vendor Agreements"
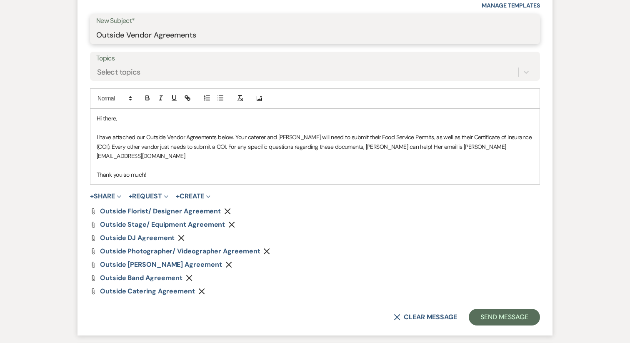
scroll to position [354, 0]
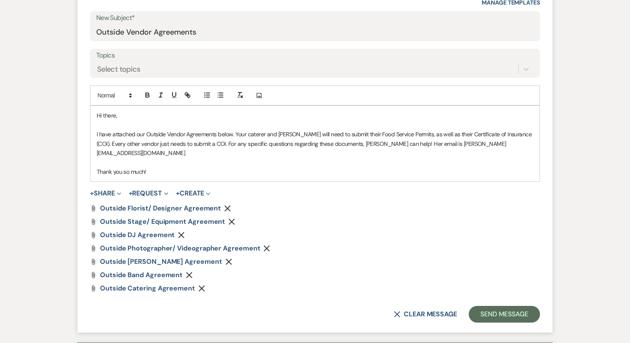
click at [198, 142] on p "I have attached our Outside Vendor Agreements below. Your caterer and [PERSON_N…" at bounding box center [315, 144] width 437 height 28
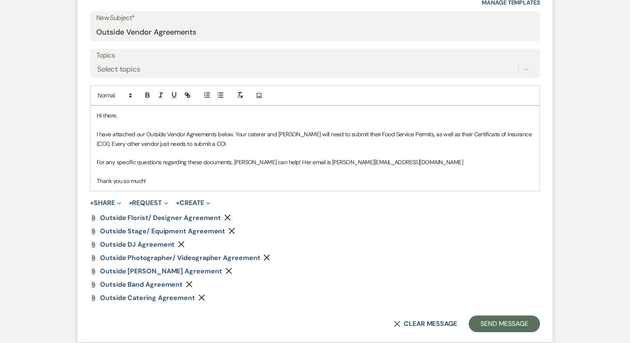
click at [237, 133] on p "I have attached our Outside Vendor Agreements below. Your caterer and [PERSON_N…" at bounding box center [315, 139] width 437 height 19
click at [236, 133] on p "I have attached our Outside Vendor Agreements below. Your caterer and [PERSON_N…" at bounding box center [315, 139] width 437 height 19
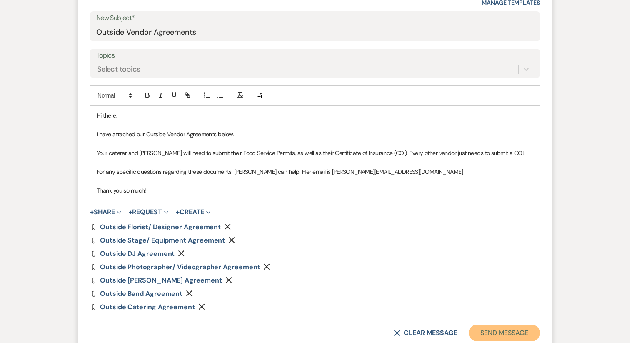
click at [499, 329] on button "Send Message" at bounding box center [504, 333] width 71 height 17
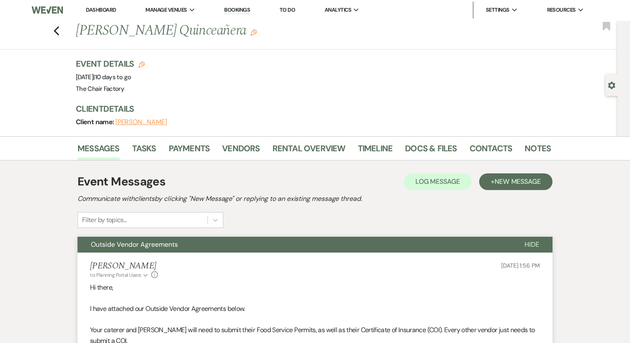
scroll to position [0, 0]
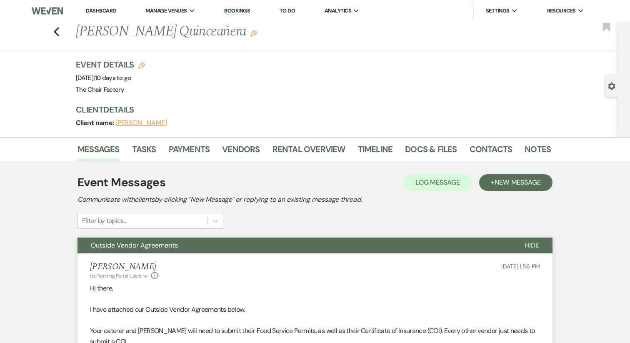
click at [108, 11] on link "Dashboard" at bounding box center [101, 10] width 30 height 7
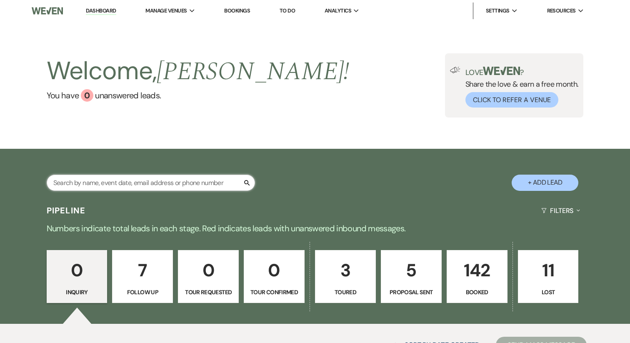
click at [132, 175] on input "text" at bounding box center [151, 183] width 208 height 16
type input "j"
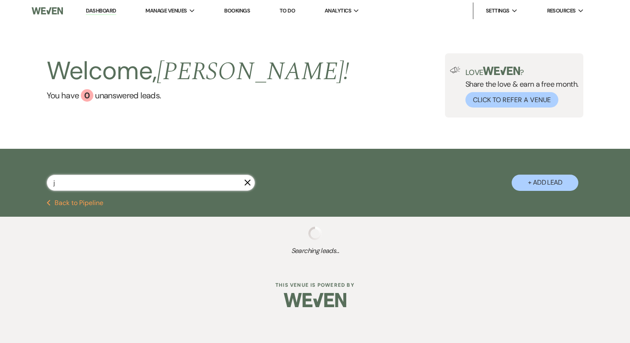
select select "6"
select select "9"
select select "8"
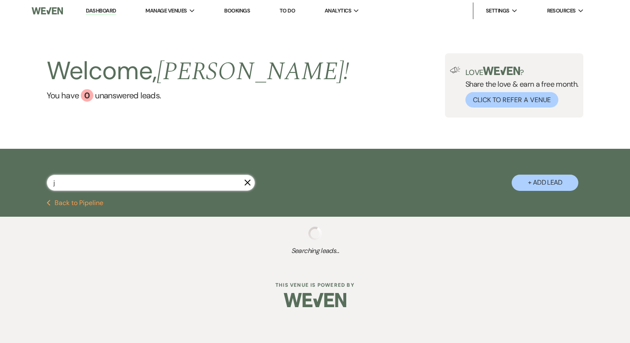
select select "6"
select select "8"
select select "3"
select select "8"
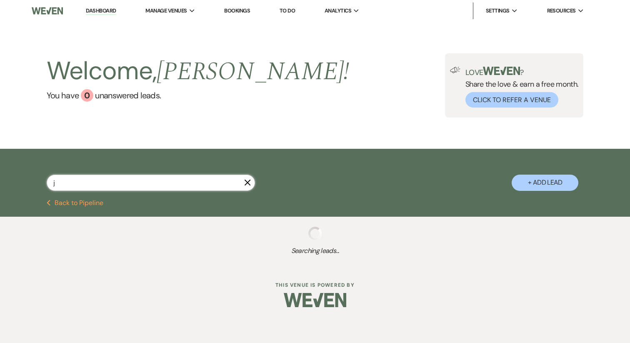
select select "11"
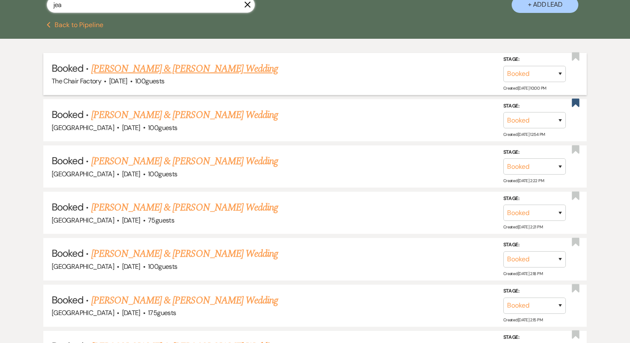
scroll to position [43, 0]
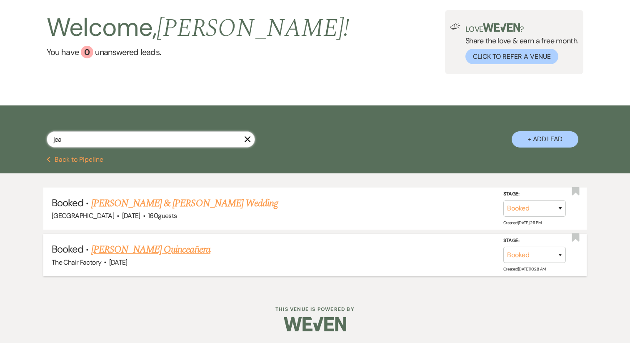
type input "jea"
click at [128, 250] on link "[PERSON_NAME] Quinceañera" at bounding box center [150, 249] width 119 height 15
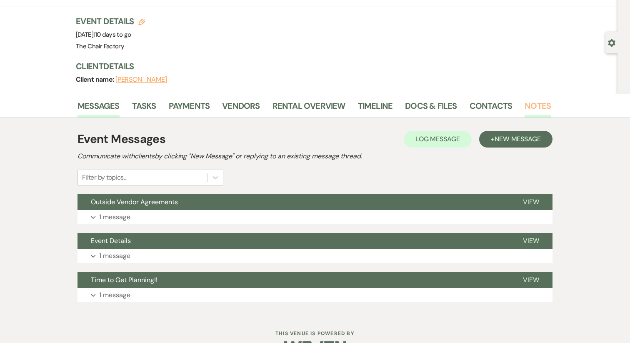
click at [525, 105] on link "Notes" at bounding box center [538, 108] width 26 height 18
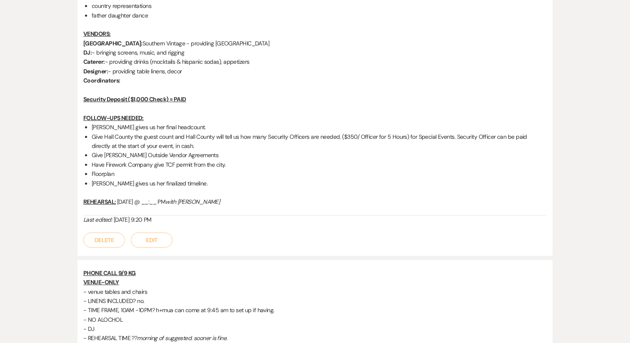
scroll to position [1066, 0]
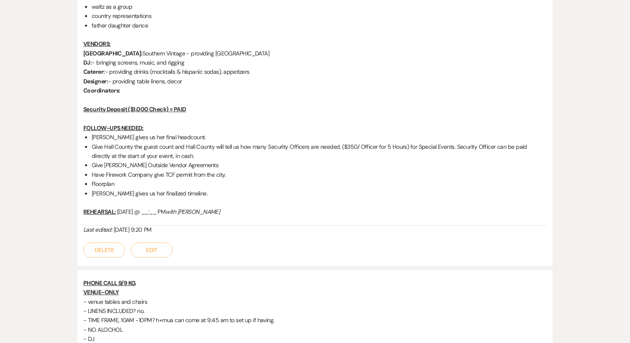
click at [149, 250] on button "Edit" at bounding box center [152, 250] width 42 height 15
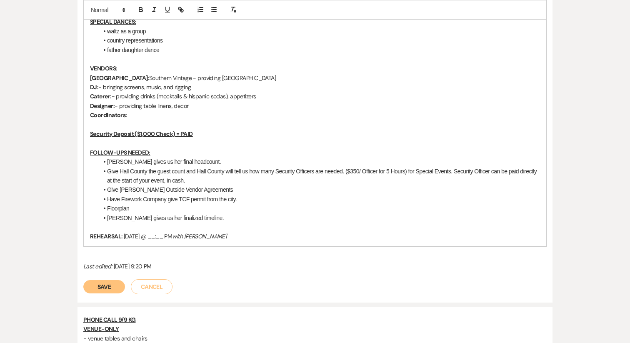
drag, startPoint x: 193, startPoint y: 247, endPoint x: 210, endPoint y: 249, distance: 17.2
click at [210, 241] on p "REHEARSAL: [DATE] @ __:__ PM with [PERSON_NAME]" at bounding box center [315, 236] width 450 height 9
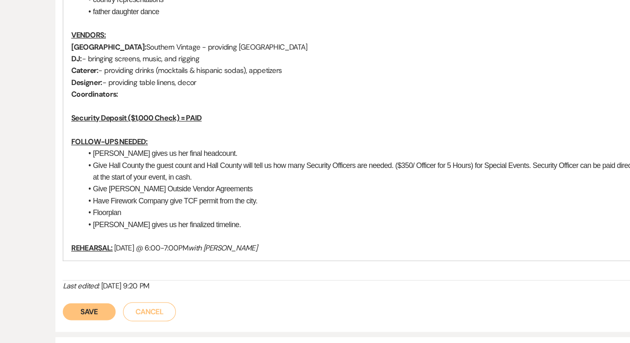
click at [211, 194] on li "Give [PERSON_NAME] Outside Vendor Agreements" at bounding box center [319, 189] width 442 height 9
drag, startPoint x: 205, startPoint y: 198, endPoint x: 259, endPoint y: 196, distance: 53.8
click at [259, 194] on li "Give [PERSON_NAME] Outside Vendor Agreements (sent [STREET_ADDRESS])" at bounding box center [319, 189] width 442 height 9
click at [256, 194] on li "Give [PERSON_NAME] Outside Vendor Agreements (sent [STREET_ADDRESS])" at bounding box center [319, 189] width 442 height 9
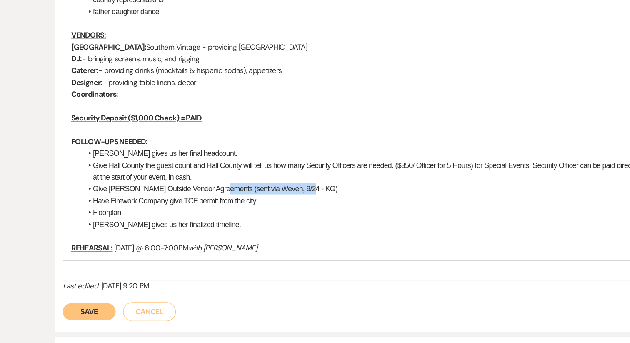
drag, startPoint x: 273, startPoint y: 199, endPoint x: 205, endPoint y: 197, distance: 68.4
click at [205, 194] on li "Give [PERSON_NAME] Outside Vendor Agreements (sent via Weven, 9/24 - KG)" at bounding box center [319, 189] width 442 height 9
click at [222, 213] on li "Floorplan" at bounding box center [319, 208] width 442 height 9
click at [180, 213] on li "Floorplan" at bounding box center [319, 208] width 442 height 9
click at [147, 223] on li "[PERSON_NAME] gives us her finalized timeline." at bounding box center [319, 217] width 442 height 9
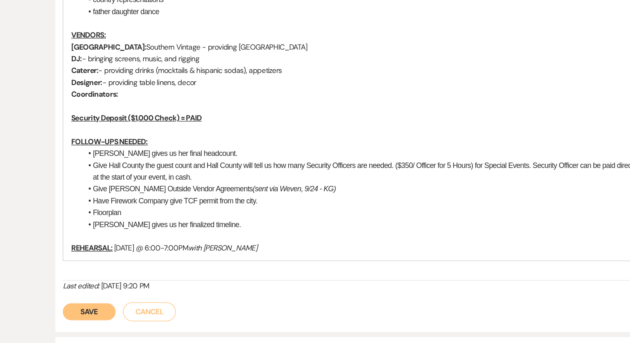
click at [170, 223] on li "[PERSON_NAME] gives us her finalized timeline." at bounding box center [319, 217] width 442 height 9
copy li "[PERSON_NAME] gives us her finalized timeline."
click at [178, 194] on li "Give [PERSON_NAME] Outside Vendor Agreements (sent via Weven, 9/24 - KG)" at bounding box center [319, 189] width 442 height 9
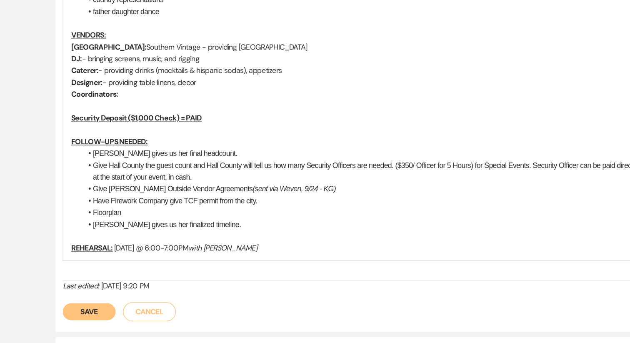
click at [94, 294] on button "Save" at bounding box center [104, 286] width 42 height 13
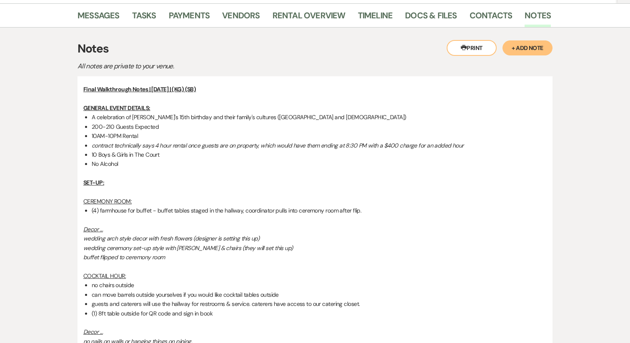
scroll to position [0, 0]
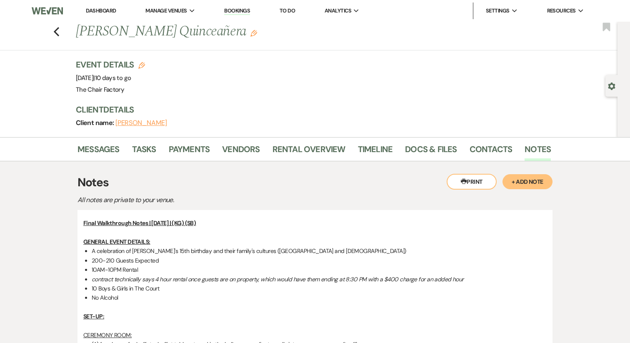
click at [104, 7] on link "Dashboard" at bounding box center [101, 10] width 30 height 7
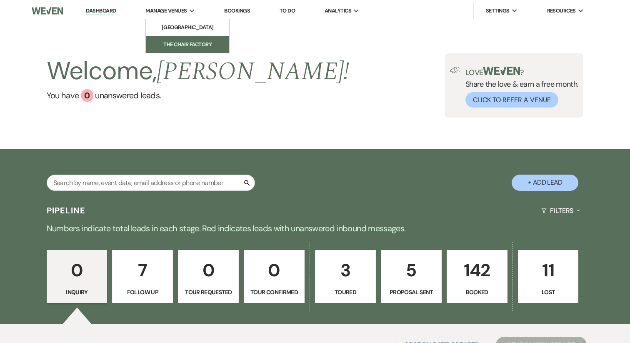
click at [184, 44] on li "The Chair Factory" at bounding box center [187, 44] width 75 height 8
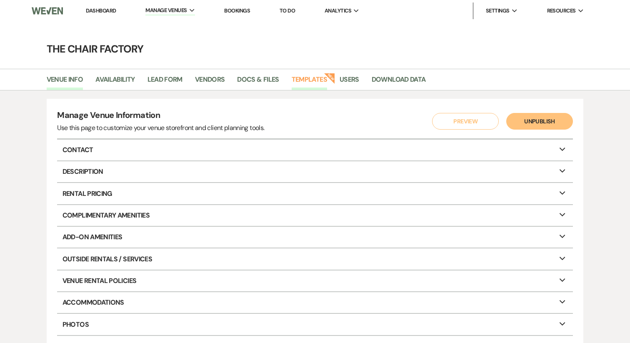
click at [296, 81] on link "Templates" at bounding box center [309, 82] width 35 height 16
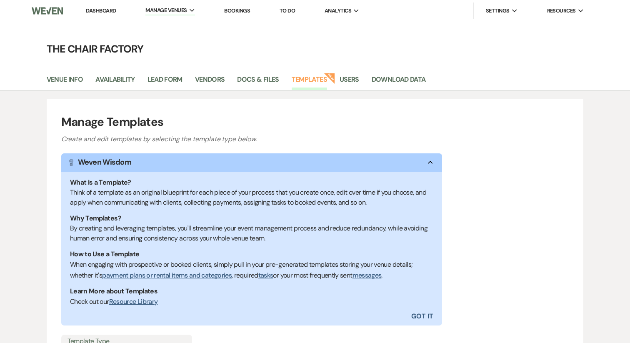
scroll to position [105, 0]
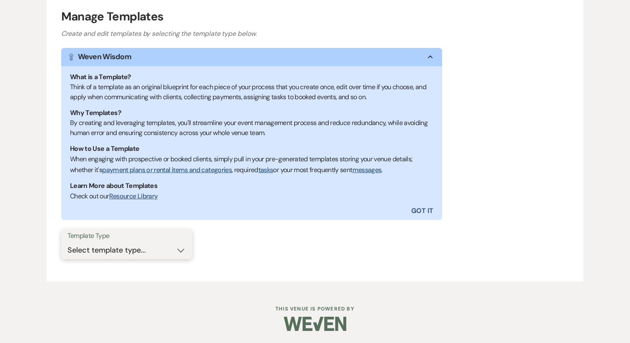
click at [115, 251] on select "Select template type... Task List Message Templates Payment Plan Inventory Item…" at bounding box center [127, 250] width 118 height 16
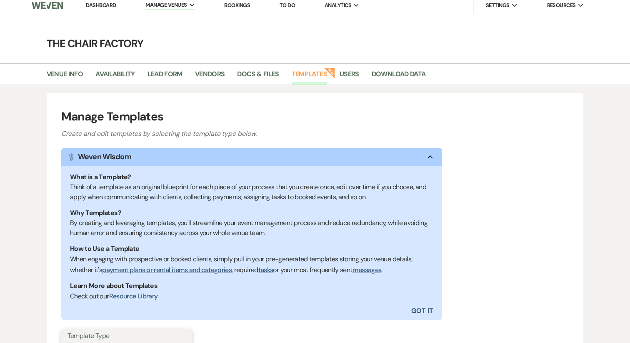
scroll to position [0, 0]
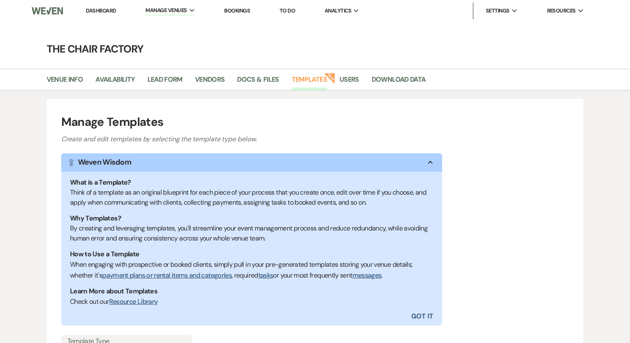
click at [250, 68] on main "The Chair Factory Venue Info Availability Lead Form Vendors Docs & Files Templa…" at bounding box center [315, 209] width 630 height 374
click at [250, 80] on link "Docs & Files" at bounding box center [258, 82] width 42 height 16
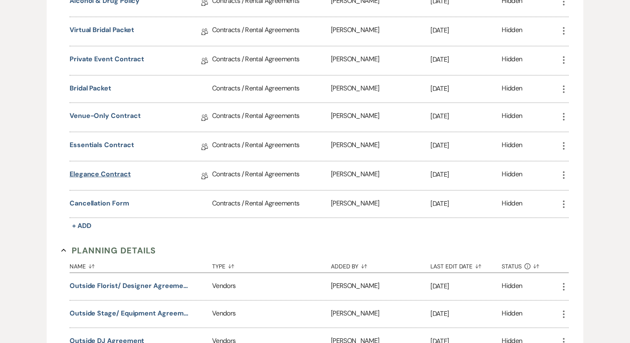
scroll to position [246, 0]
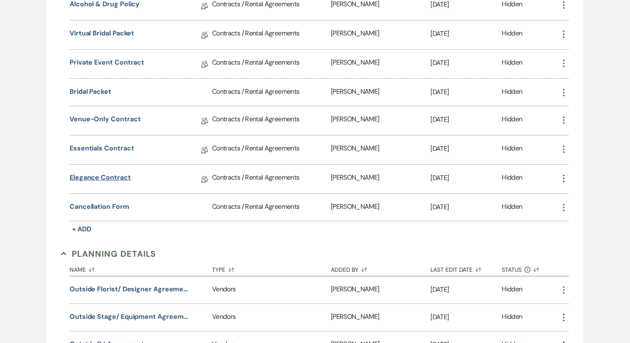
click at [98, 176] on link "Elegance Contract" at bounding box center [100, 179] width 61 height 13
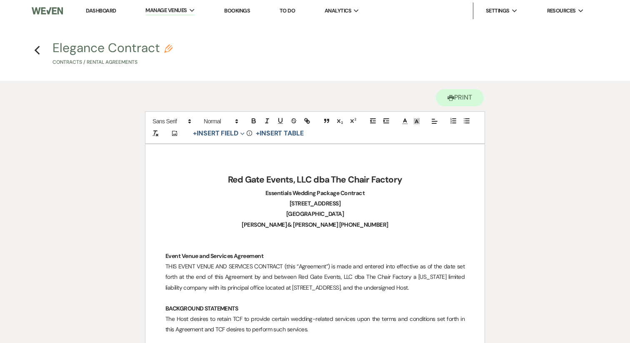
click at [41, 52] on h4 "Previous Elegance Contract Pencil Contracts / Rental Agreements" at bounding box center [315, 55] width 600 height 27
click at [37, 48] on use "button" at bounding box center [36, 50] width 5 height 9
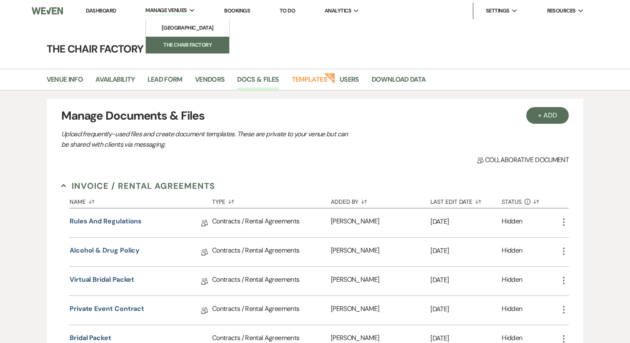
click at [180, 45] on li "The Chair Factory" at bounding box center [187, 45] width 75 height 8
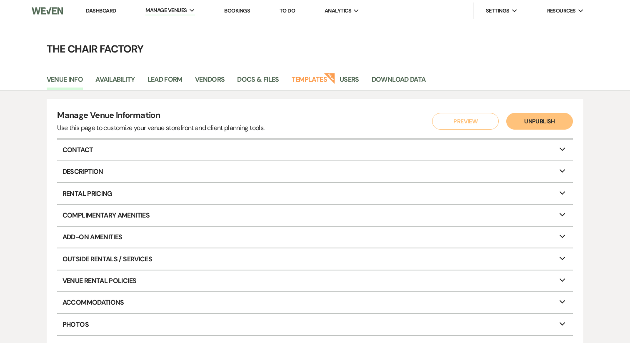
click at [110, 10] on link "Dashboard" at bounding box center [101, 10] width 30 height 7
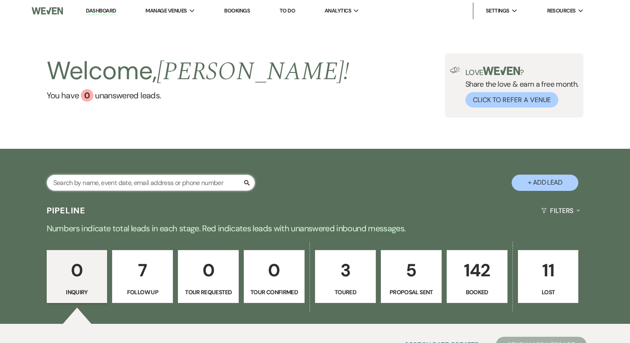
click at [140, 183] on input "text" at bounding box center [151, 183] width 208 height 16
click at [324, 275] on p "3" at bounding box center [346, 270] width 50 height 28
select select "5"
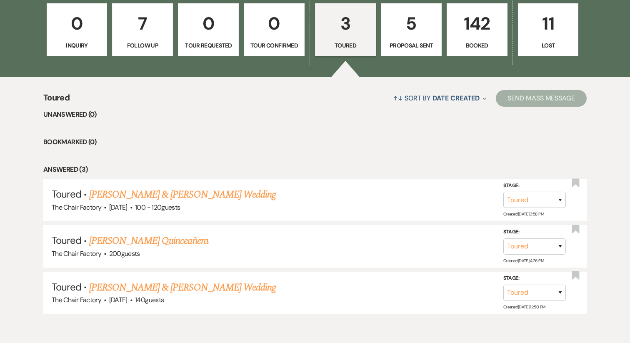
scroll to position [284, 0]
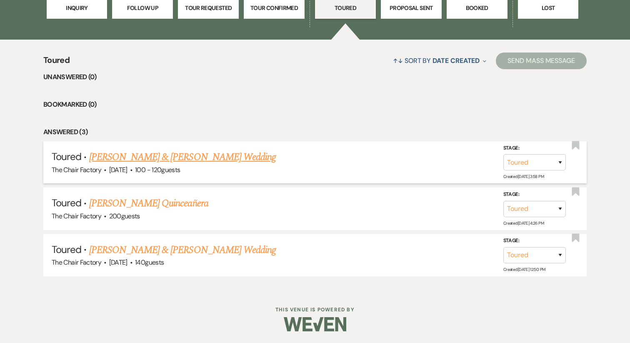
click at [171, 161] on link "[PERSON_NAME] & [PERSON_NAME] Wedding" at bounding box center [182, 157] width 187 height 15
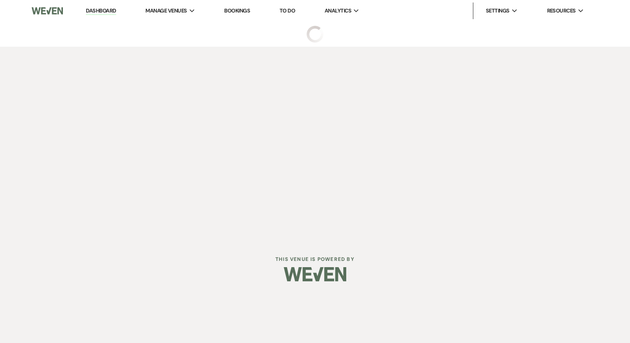
select select "5"
select select "22"
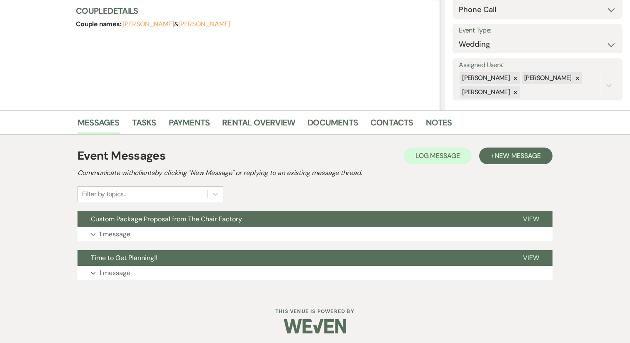
scroll to position [101, 0]
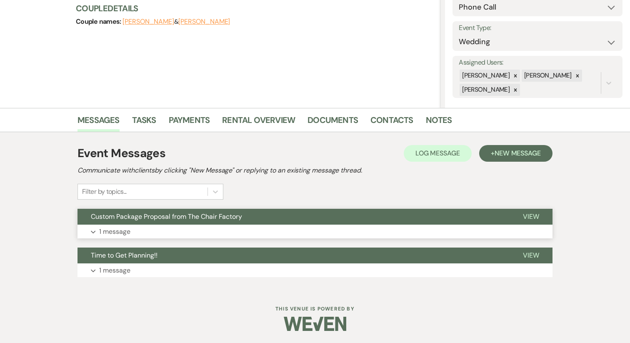
click at [180, 223] on button "Custom Package Proposal from The Chair Factory" at bounding box center [294, 217] width 432 height 16
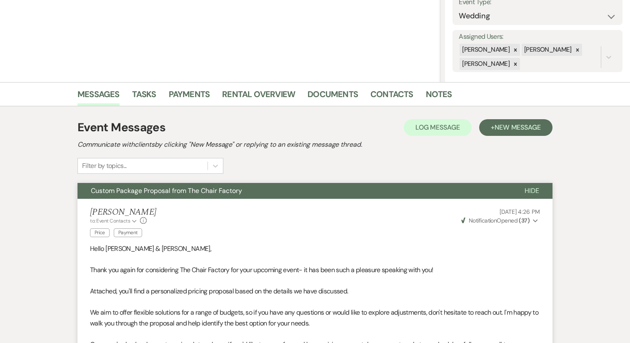
scroll to position [105, 0]
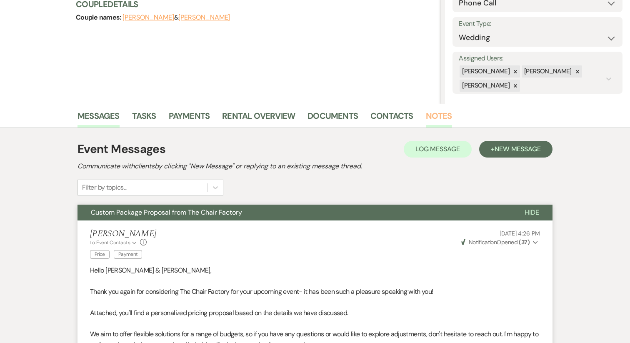
click at [429, 115] on link "Notes" at bounding box center [439, 118] width 26 height 18
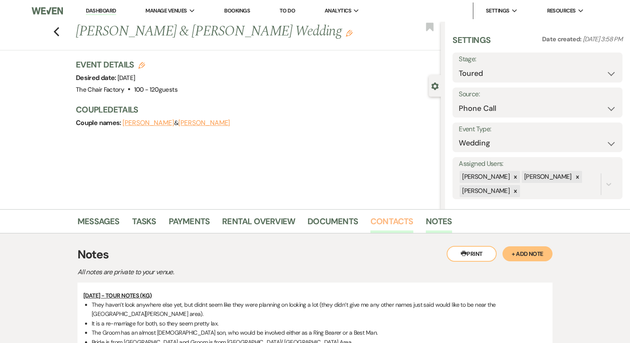
click at [389, 221] on link "Contacts" at bounding box center [392, 224] width 43 height 18
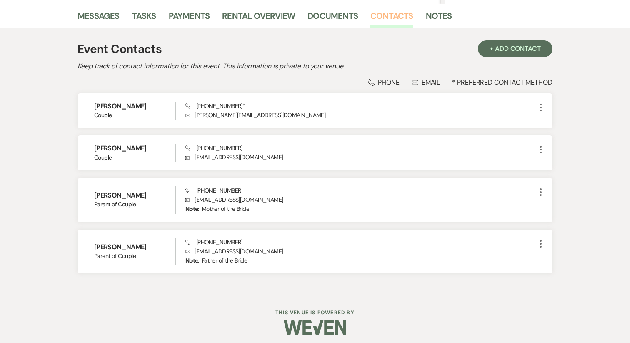
scroll to position [210, 0]
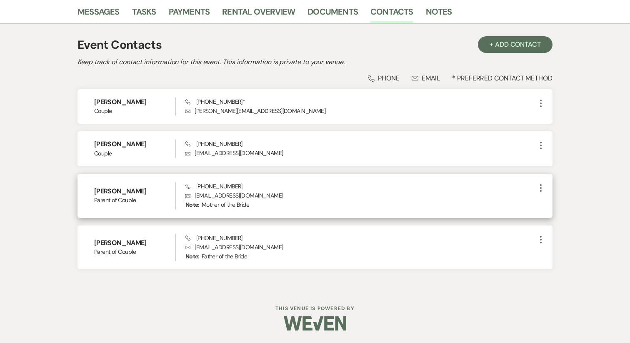
click at [543, 188] on icon "More" at bounding box center [541, 188] width 10 height 10
click at [552, 201] on use "button" at bounding box center [550, 204] width 6 height 6
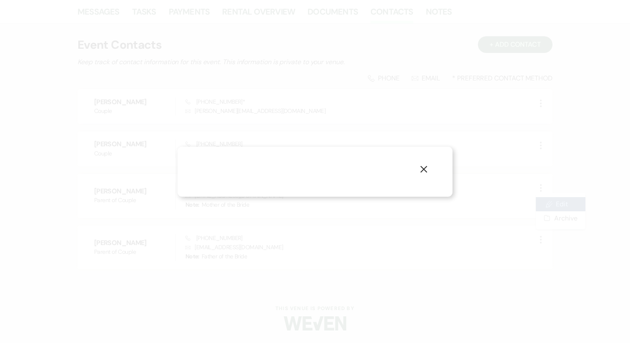
select select "3"
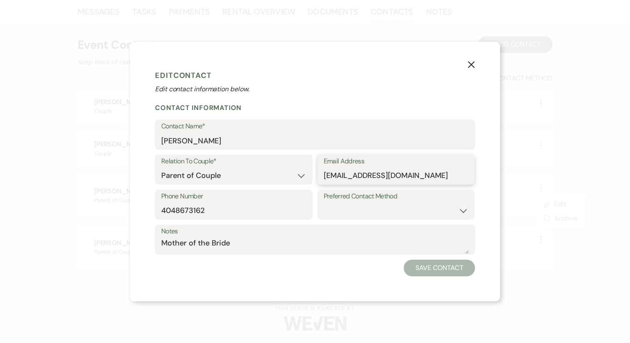
click at [350, 170] on input "[EMAIL_ADDRESS][DOMAIN_NAME]" at bounding box center [396, 176] width 145 height 16
paste input "[EMAIL_ADDRESS][DOMAIN_NAME]"
type input "[EMAIL_ADDRESS][DOMAIN_NAME]"
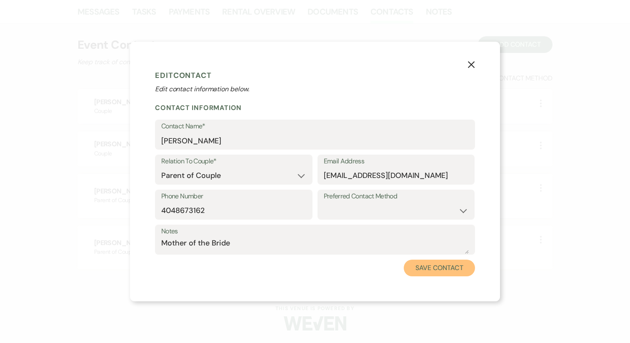
click at [433, 267] on button "Save Contact" at bounding box center [439, 268] width 71 height 17
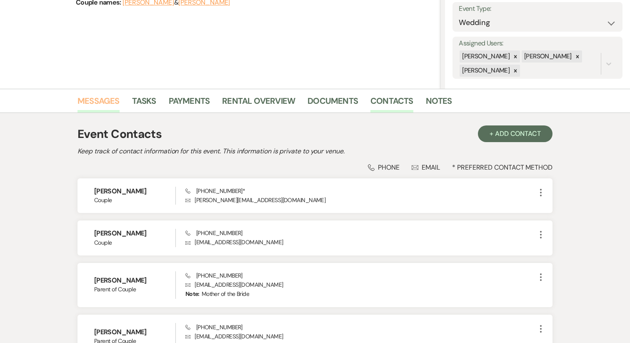
click at [100, 98] on link "Messages" at bounding box center [99, 103] width 42 height 18
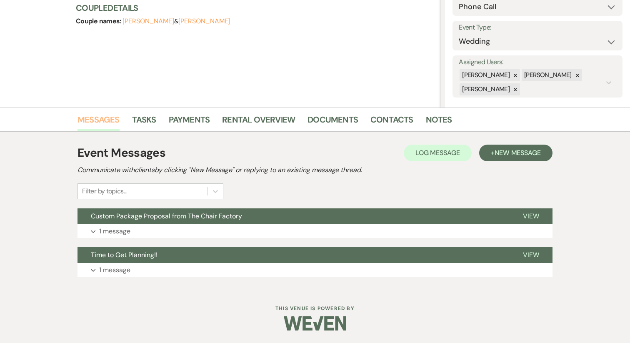
scroll to position [102, 0]
click at [506, 154] on span "New Message" at bounding box center [518, 152] width 46 height 9
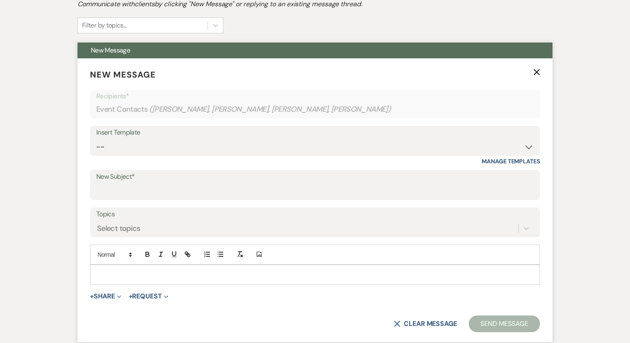
scroll to position [282, 0]
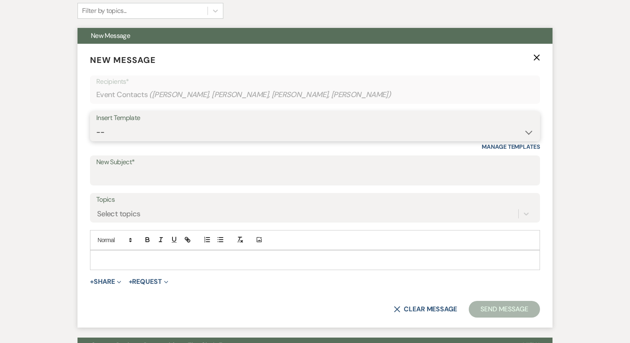
click at [119, 131] on select "-- Week of Reminders Getting You Booked - Groom's Activity Top Golf E-Gift Card…" at bounding box center [315, 132] width 438 height 16
select select "5687"
type input "Booking your event!"
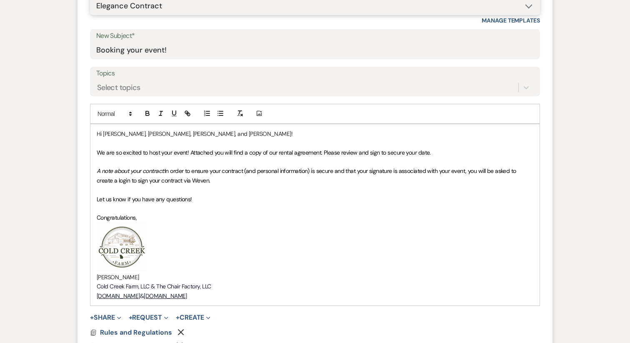
scroll to position [420, 0]
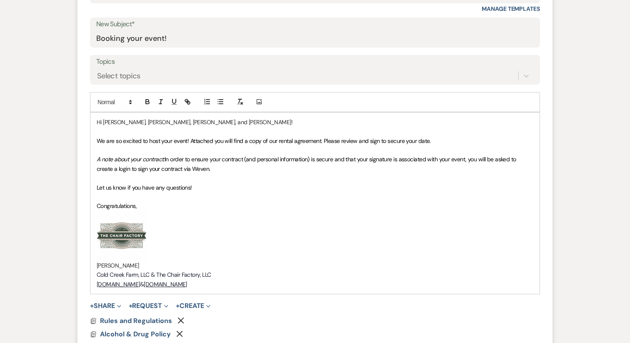
click at [178, 142] on span "We are so excited to host your event! Attached you will find a copy of our rent…" at bounding box center [264, 141] width 334 height 8
click at [205, 148] on p at bounding box center [315, 150] width 437 height 9
drag, startPoint x: 380, startPoint y: 141, endPoint x: 434, endPoint y: 141, distance: 53.8
click at [434, 141] on p "We are so excited to host your event! Attached you will find a copy of our rent…" at bounding box center [315, 140] width 437 height 9
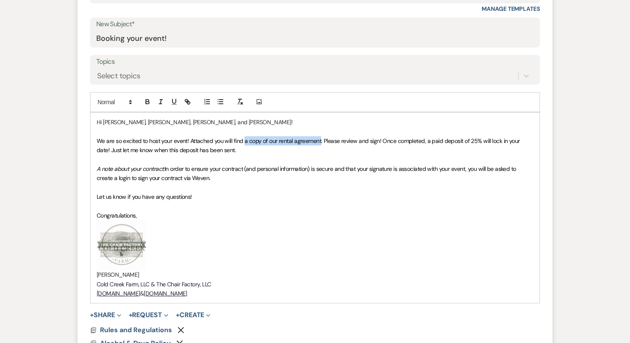
drag, startPoint x: 244, startPoint y: 141, endPoint x: 321, endPoint y: 142, distance: 76.3
click at [321, 142] on span "We are so excited to host your event! Attached you will find a copy of our rent…" at bounding box center [309, 145] width 425 height 17
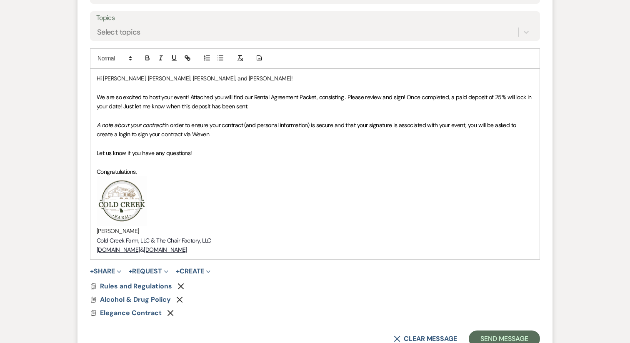
scroll to position [467, 0]
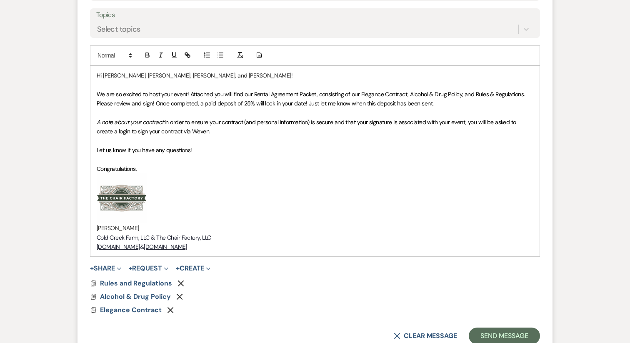
click at [171, 93] on span "We are so excited to host your event! Attached you will find our Rental Agreeme…" at bounding box center [312, 98] width 430 height 17
drag, startPoint x: 218, startPoint y: 131, endPoint x: 85, endPoint y: 122, distance: 132.9
click at [85, 122] on form "New Message X Draft Recipients* Event Contacts ( [PERSON_NAME], [PERSON_NAME], …" at bounding box center [315, 107] width 475 height 496
click at [131, 220] on img "﻿ ﻿" at bounding box center [122, 198] width 50 height 50
click at [129, 230] on p "[PERSON_NAME]" at bounding box center [315, 227] width 437 height 9
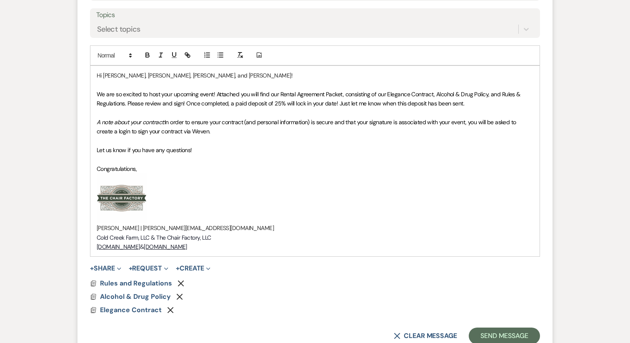
drag, startPoint x: 128, startPoint y: 227, endPoint x: 223, endPoint y: 231, distance: 96.0
click at [223, 231] on p "[PERSON_NAME] | [PERSON_NAME][EMAIL_ADDRESS][DOMAIN_NAME]" at bounding box center [315, 227] width 437 height 9
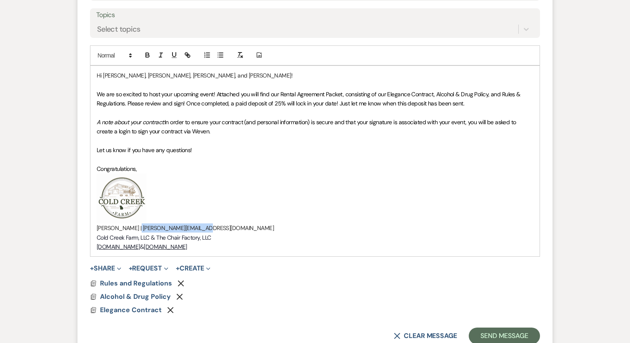
drag, startPoint x: 218, startPoint y: 231, endPoint x: 129, endPoint y: 230, distance: 88.8
click at [129, 230] on p "[PERSON_NAME] | [PERSON_NAME][EMAIL_ADDRESS][DOMAIN_NAME]" at bounding box center [315, 227] width 437 height 9
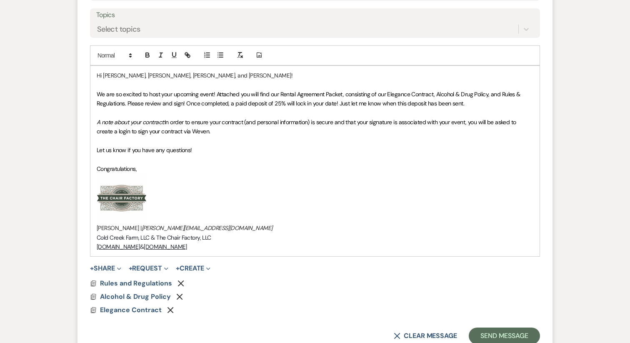
click at [240, 192] on p "﻿ ﻿" at bounding box center [315, 198] width 437 height 50
click at [134, 311] on span "Elegance Contract" at bounding box center [131, 310] width 62 height 9
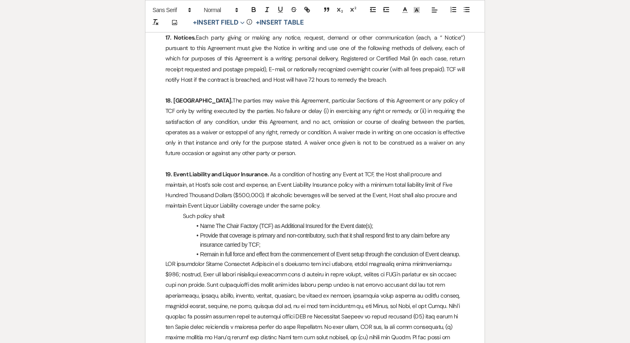
scroll to position [3764, 0]
select select "5"
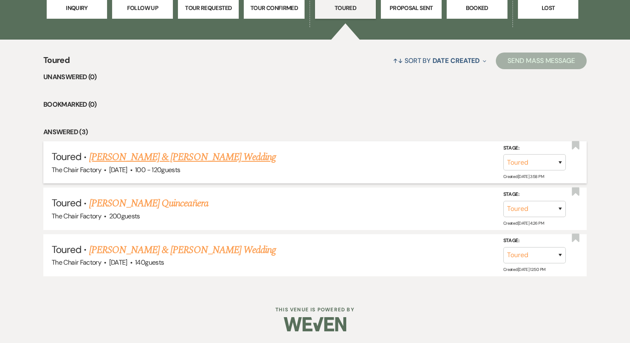
click at [158, 150] on link "[PERSON_NAME] & [PERSON_NAME] Wedding" at bounding box center [182, 157] width 187 height 15
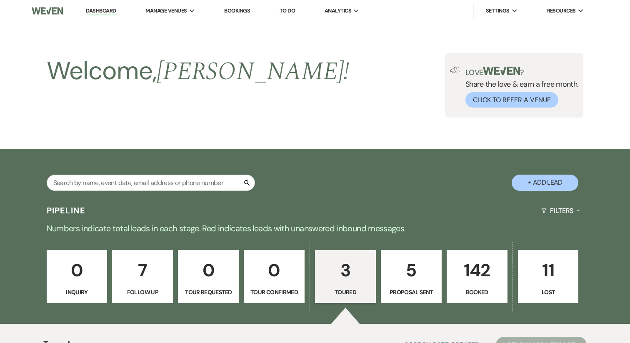
select select "5"
select select "22"
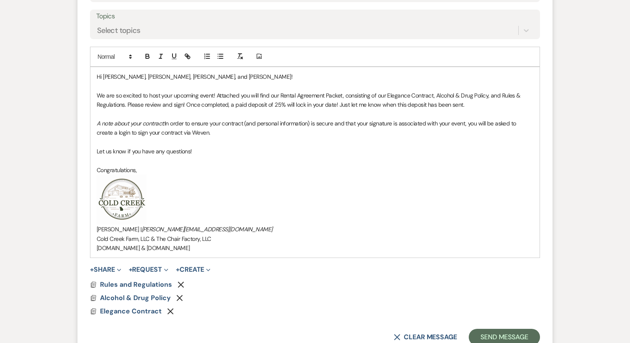
scroll to position [467, 0]
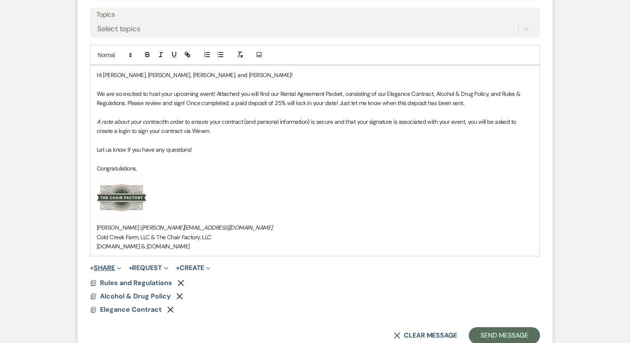
click at [111, 269] on button "+ Share Expand" at bounding box center [105, 268] width 31 height 7
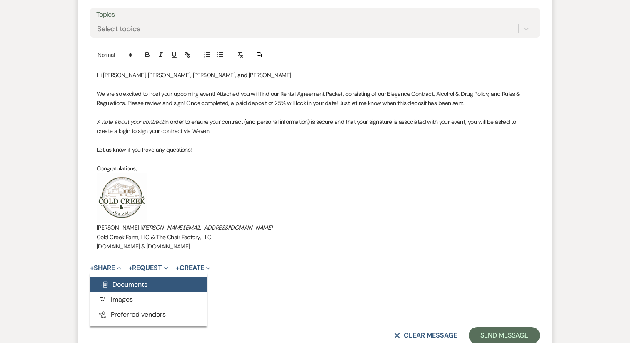
click at [125, 278] on button "Doc Upload Documents" at bounding box center [148, 284] width 117 height 15
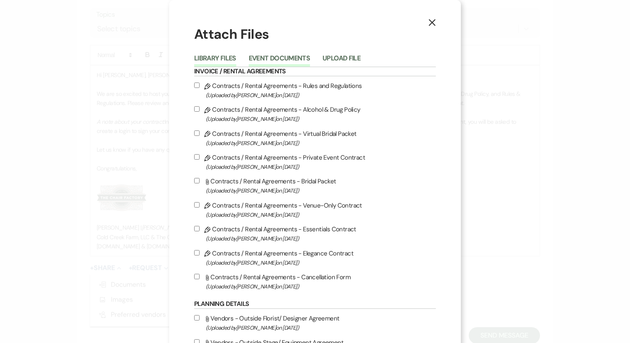
click at [276, 61] on button "Event Documents" at bounding box center [279, 61] width 61 height 12
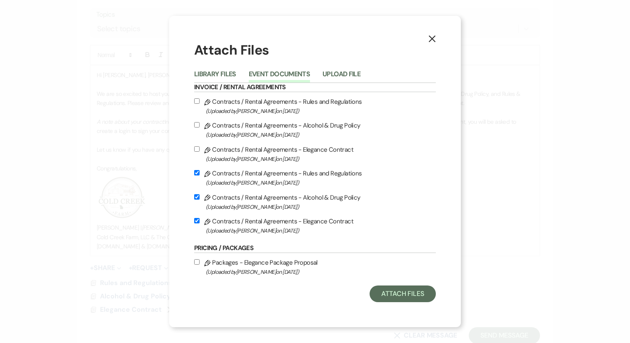
click at [196, 263] on input "Pencil Packages - Elegance Package Proposal (Uploaded by [PERSON_NAME] on [DATE…" at bounding box center [196, 261] width 5 height 5
checkbox input "true"
click at [394, 298] on button "Attach Files" at bounding box center [403, 294] width 66 height 17
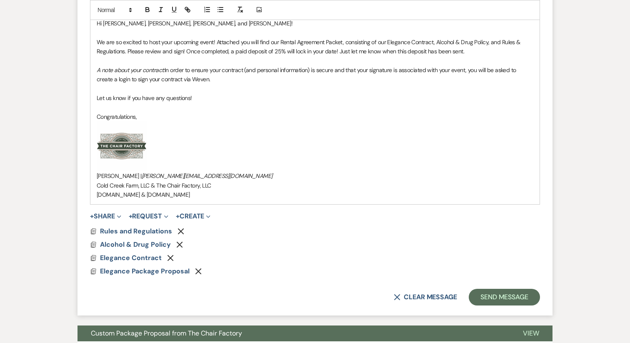
scroll to position [511, 0]
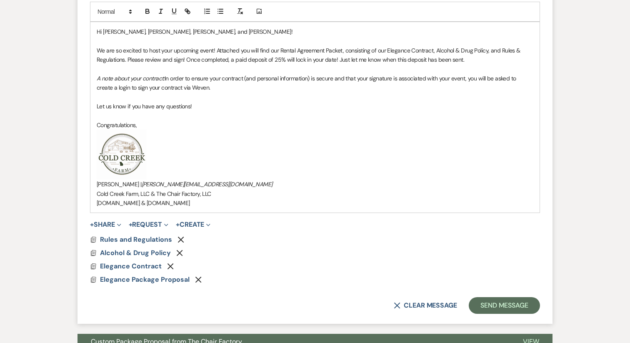
click at [196, 280] on icon "Remove" at bounding box center [198, 279] width 7 height 7
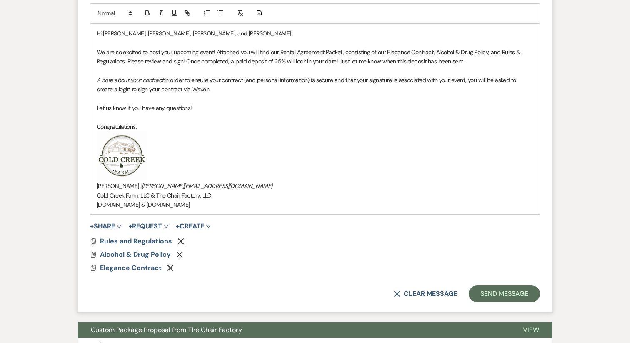
scroll to position [510, 0]
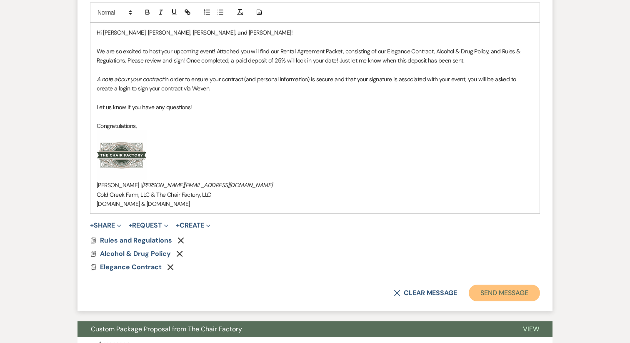
click at [532, 293] on button "Send Message" at bounding box center [504, 293] width 71 height 17
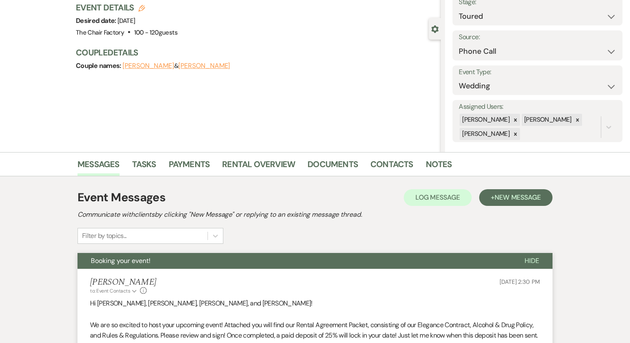
scroll to position [0, 0]
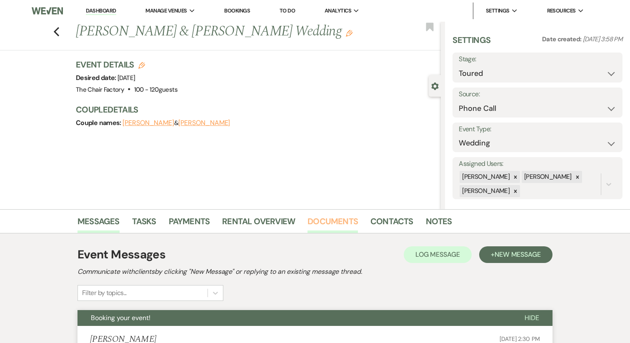
click at [342, 221] on link "Documents" at bounding box center [333, 224] width 50 height 18
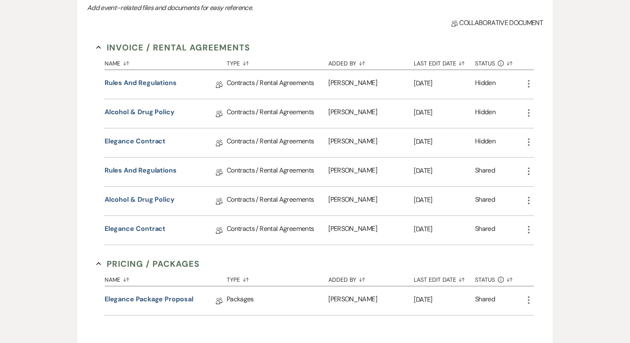
scroll to position [276, 0]
click at [530, 142] on icon "More" at bounding box center [529, 141] width 10 height 10
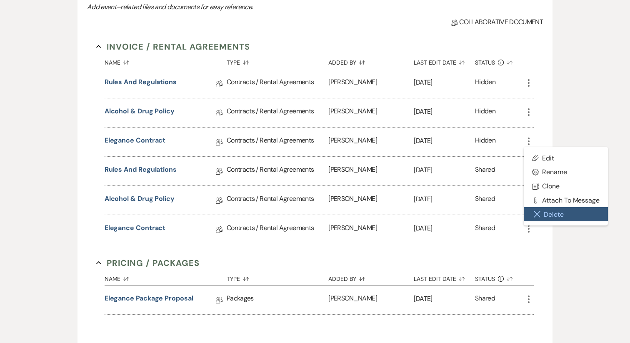
click at [554, 216] on button "Close Delete X Delete" at bounding box center [566, 214] width 84 height 14
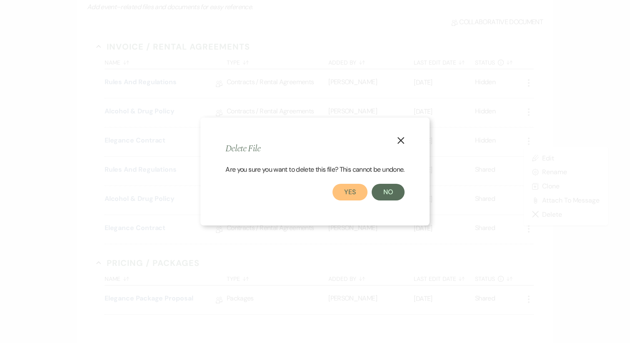
click at [363, 193] on button "Yes" at bounding box center [350, 192] width 35 height 17
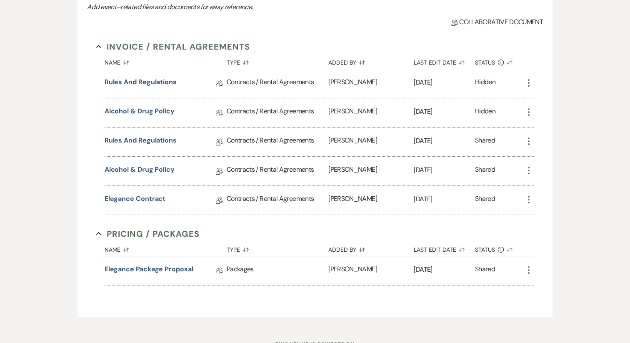
click at [530, 111] on icon "More" at bounding box center [529, 112] width 10 height 10
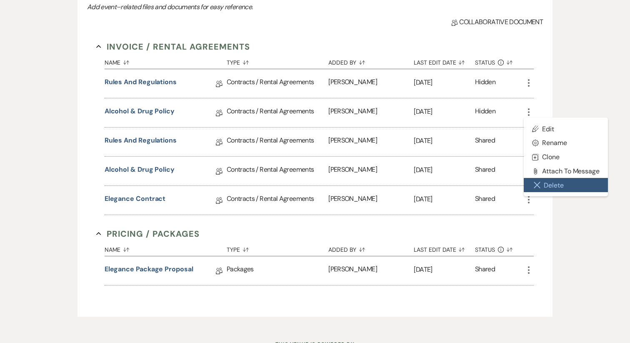
click at [554, 188] on button "Close Delete X Delete" at bounding box center [566, 185] width 84 height 14
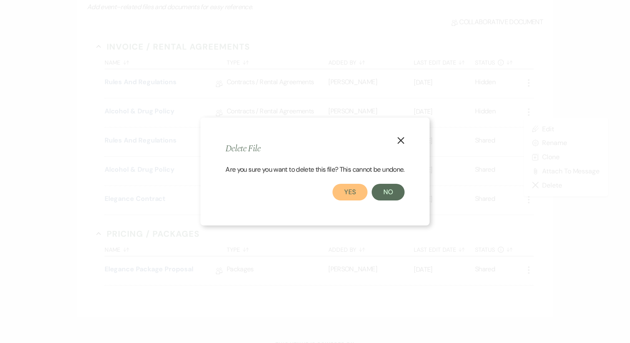
click at [352, 193] on button "Yes" at bounding box center [350, 192] width 35 height 17
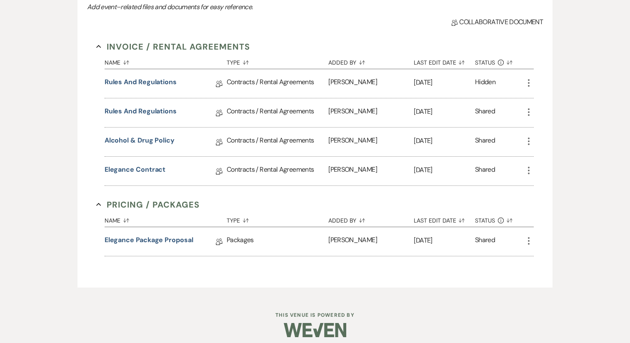
click at [527, 85] on icon "More" at bounding box center [529, 83] width 10 height 10
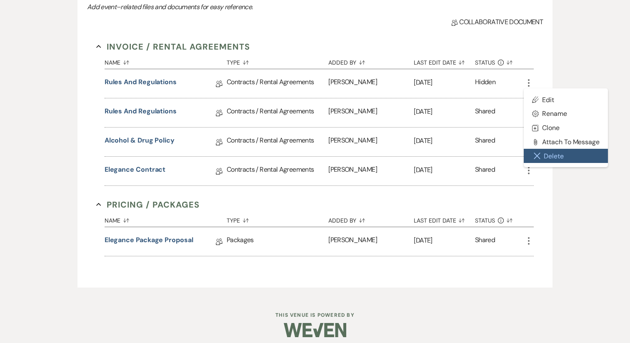
click at [556, 159] on button "Close Delete X Delete" at bounding box center [566, 156] width 84 height 14
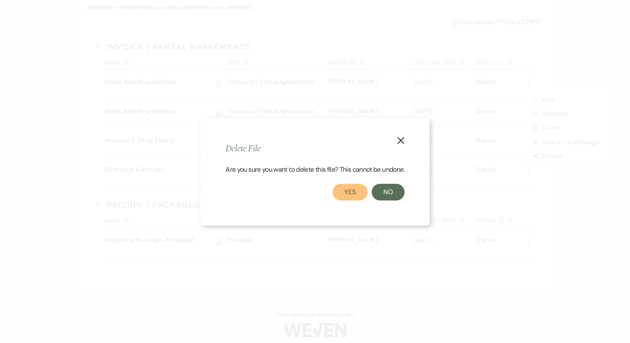
click at [337, 190] on button "Yes" at bounding box center [350, 192] width 35 height 17
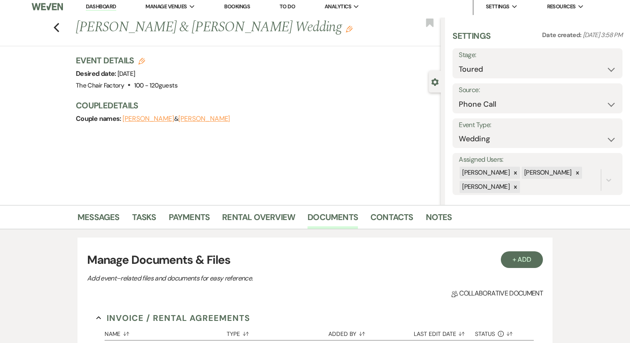
scroll to position [0, 0]
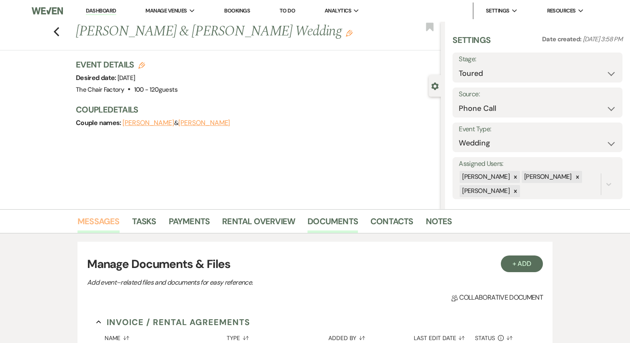
click at [95, 223] on link "Messages" at bounding box center [99, 224] width 42 height 18
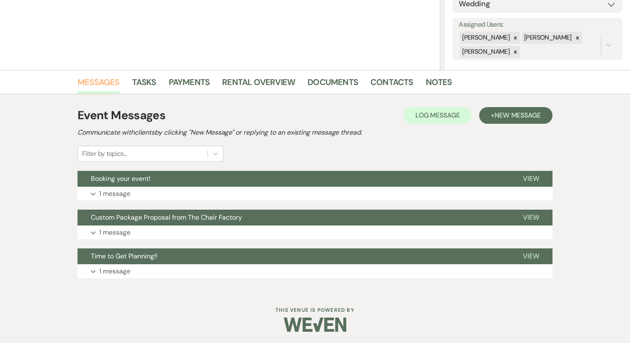
scroll to position [141, 0]
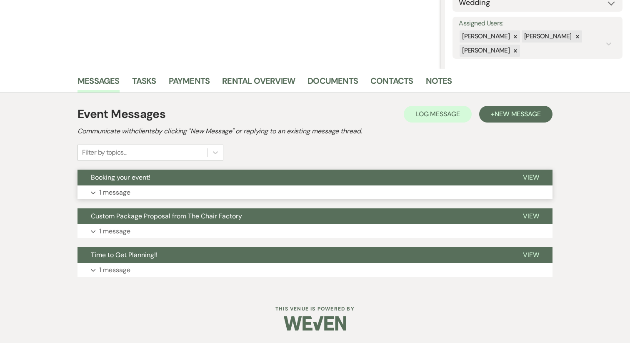
click at [108, 189] on p "1 message" at bounding box center [114, 192] width 31 height 11
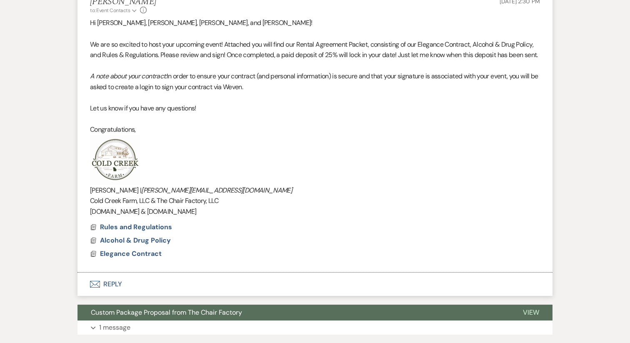
scroll to position [340, 0]
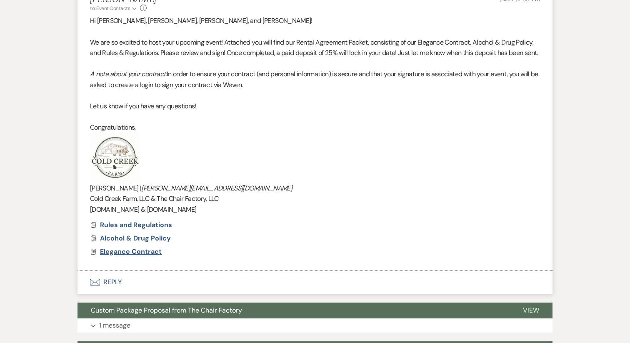
click at [133, 256] on span "Elegance Contract" at bounding box center [131, 251] width 62 height 9
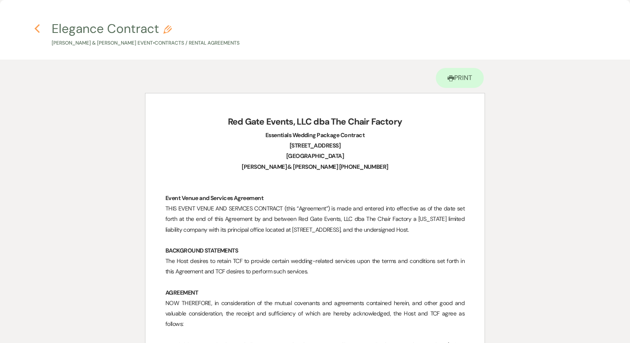
click at [38, 31] on use "button" at bounding box center [36, 28] width 5 height 9
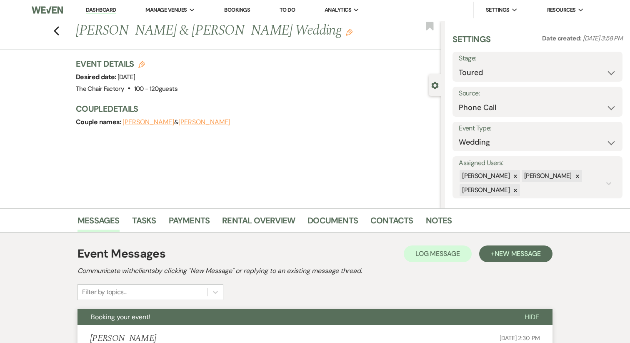
scroll to position [0, 0]
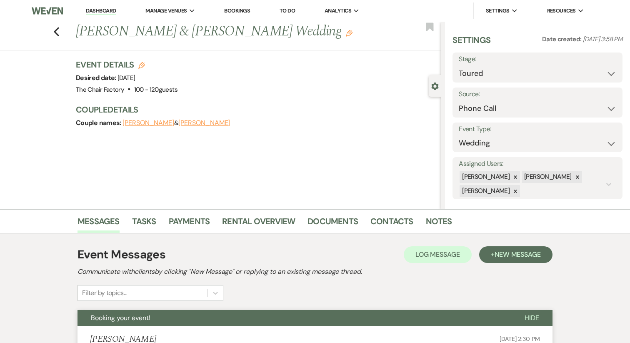
click at [104, 11] on link "Dashboard" at bounding box center [101, 11] width 30 height 8
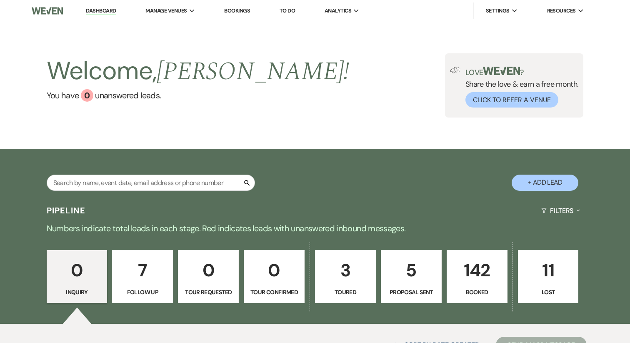
click at [467, 283] on p "142" at bounding box center [477, 270] width 50 height 28
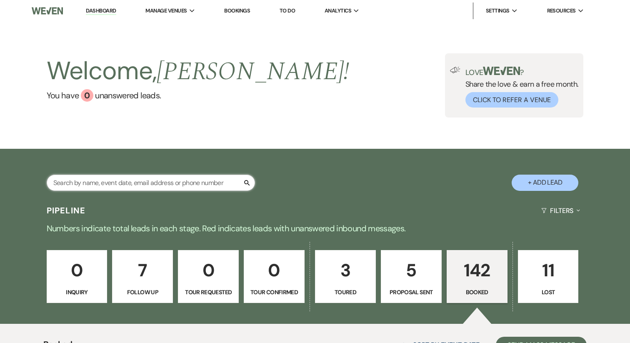
click at [96, 181] on input "text" at bounding box center [151, 183] width 208 height 16
type input "rache"
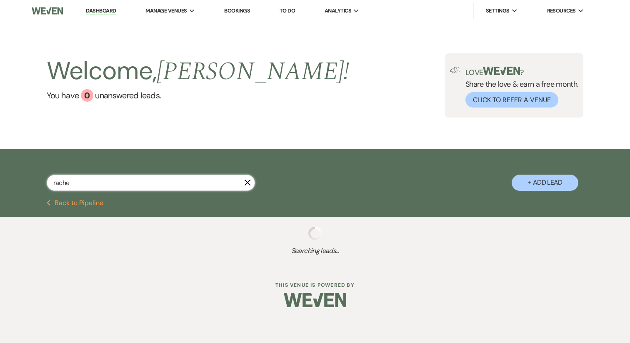
select select "5"
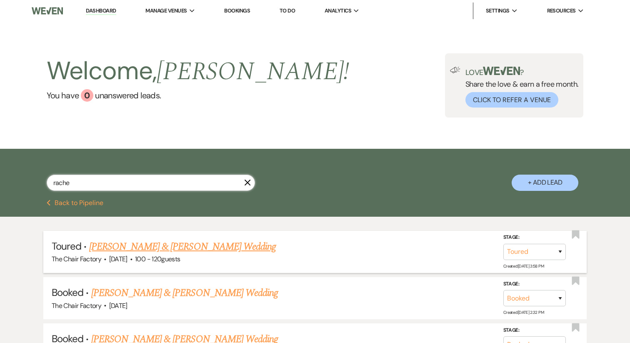
type input "rache"
click at [171, 240] on link "[PERSON_NAME] & [PERSON_NAME] Wedding" at bounding box center [182, 246] width 187 height 15
select select "5"
select select "22"
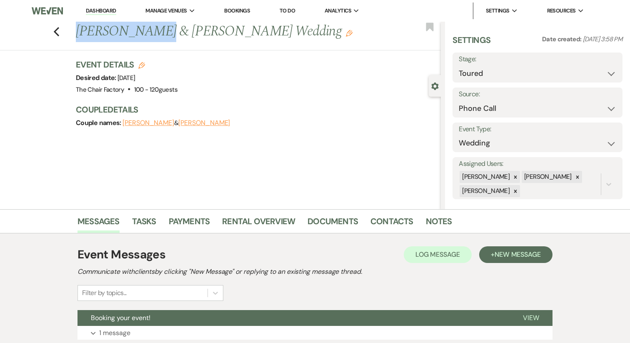
drag, startPoint x: 77, startPoint y: 31, endPoint x: 150, endPoint y: 29, distance: 73.4
click at [150, 29] on h1 "[PERSON_NAME] & [PERSON_NAME] Wedding Edit" at bounding box center [220, 32] width 289 height 20
copy h1 "[PERSON_NAME]"
click at [148, 123] on button "[PERSON_NAME]" at bounding box center [149, 123] width 52 height 7
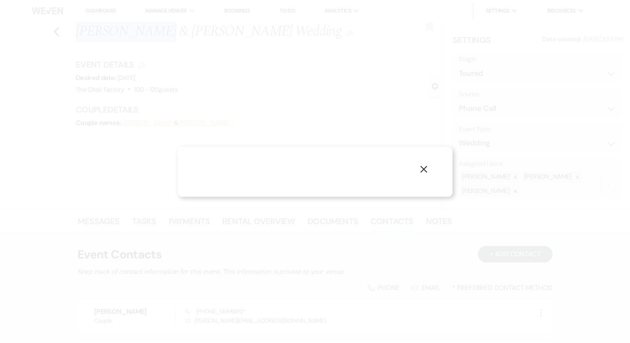
select select "1"
select select "phone"
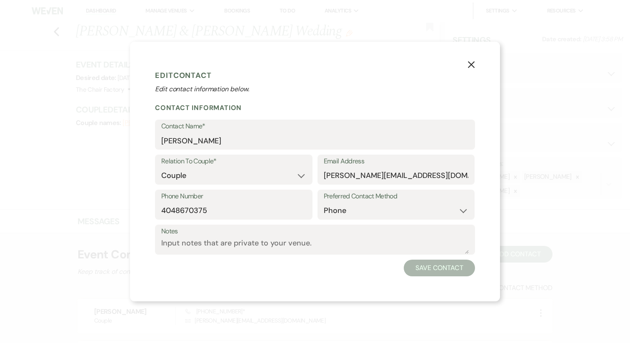
click at [364, 188] on div "Email Address [PERSON_NAME][EMAIL_ADDRESS][DOMAIN_NAME]" at bounding box center [397, 172] width 158 height 35
click at [364, 179] on input "[PERSON_NAME][EMAIL_ADDRESS][DOMAIN_NAME]" at bounding box center [396, 176] width 145 height 16
click at [204, 207] on input "4048670375" at bounding box center [233, 211] width 145 height 16
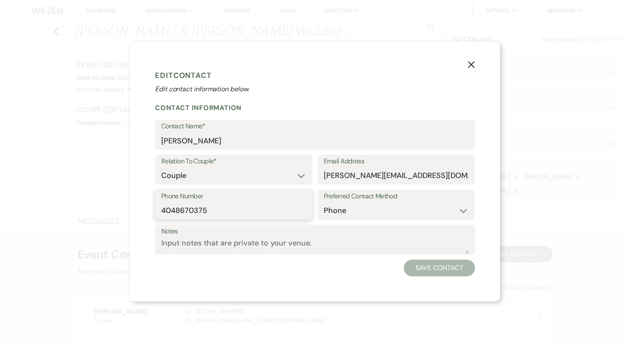
click at [204, 207] on input "4048670375" at bounding box center [233, 211] width 145 height 16
click at [477, 60] on button "X" at bounding box center [471, 64] width 13 height 15
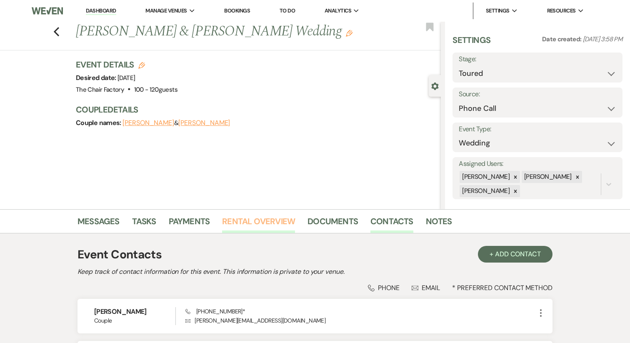
click at [256, 223] on link "Rental Overview" at bounding box center [258, 224] width 73 height 18
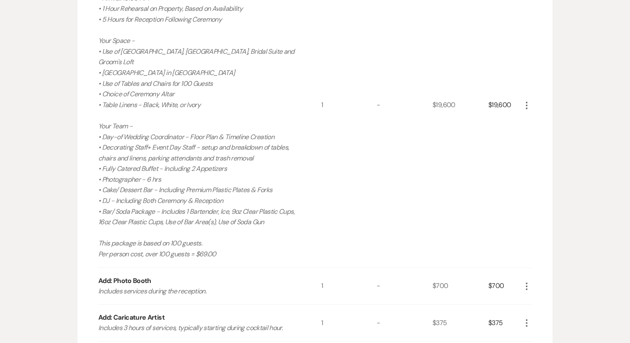
scroll to position [701, 0]
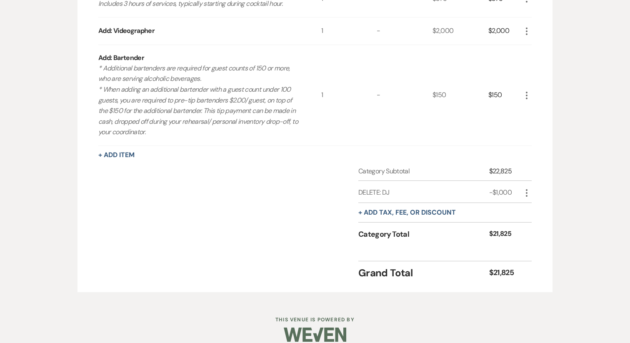
click at [507, 267] on div "$21,825" at bounding box center [505, 272] width 33 height 11
copy div "21,825"
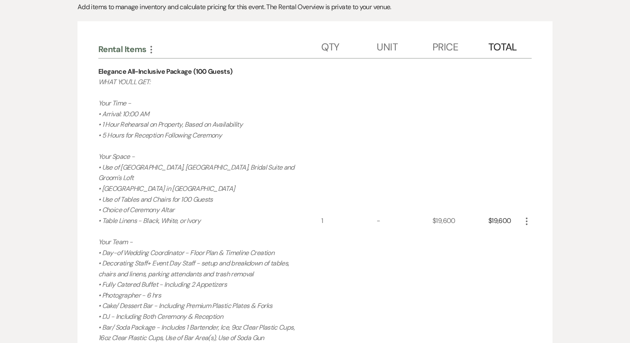
scroll to position [0, 0]
